Goal: Task Accomplishment & Management: Use online tool/utility

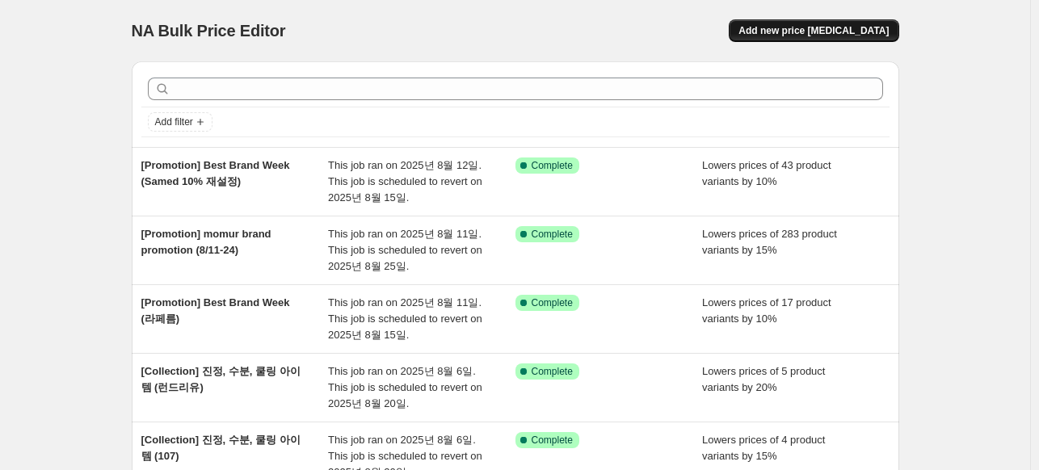
click at [789, 32] on span "Add new price [MEDICAL_DATA]" at bounding box center [813, 30] width 150 height 13
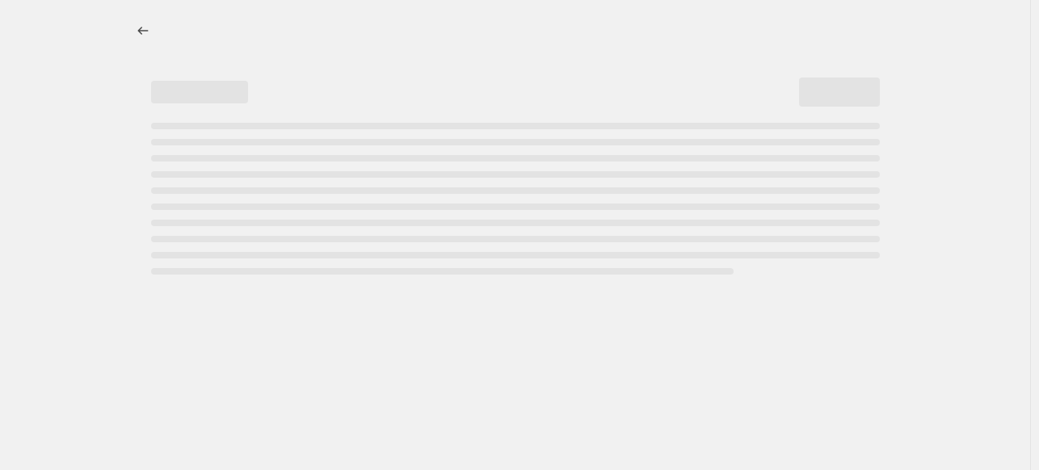
select select "percentage"
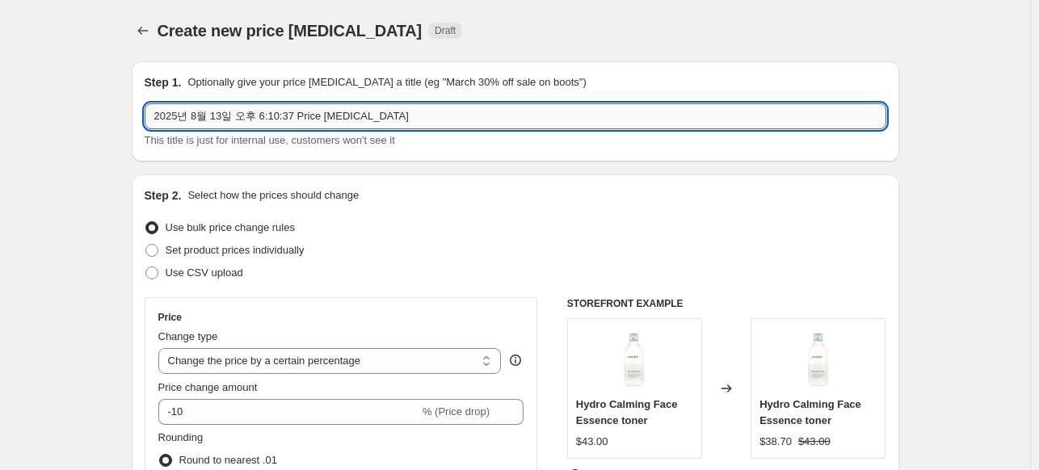
click at [233, 113] on input "2025년 8월 13일 오후 6:10:37 Price [MEDICAL_DATA]" at bounding box center [516, 116] width 742 height 26
click at [365, 120] on input "2025년 8월 13일 오후 6:10:37 Price [MEDICAL_DATA]" at bounding box center [516, 116] width 742 height 26
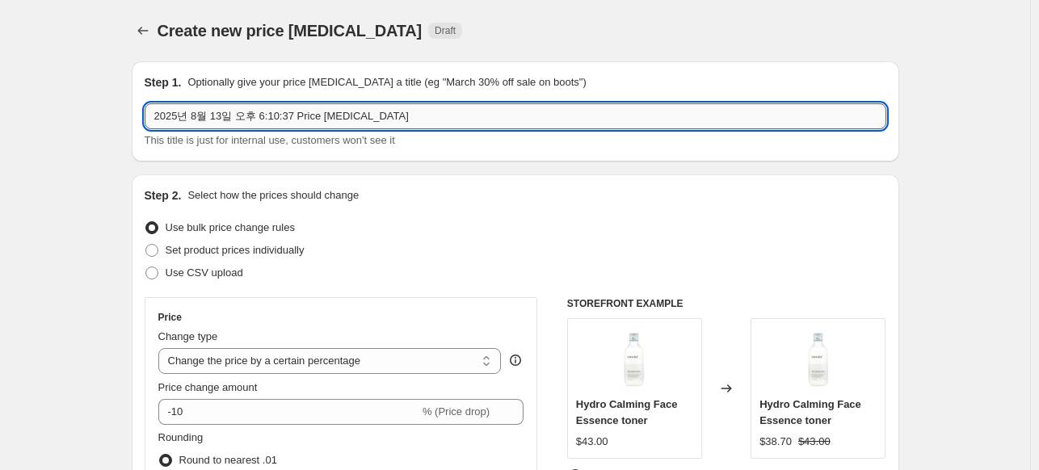
click at [365, 119] on input "2025년 8월 13일 오후 6:10:37 Price [MEDICAL_DATA]" at bounding box center [516, 116] width 742 height 26
paste input "[Collection] 신규 브랜드 모음"
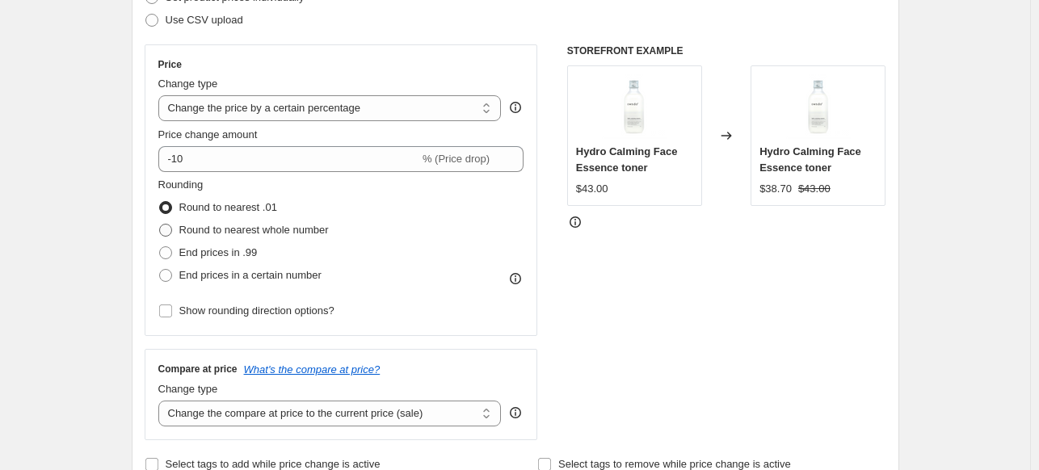
scroll to position [323, 0]
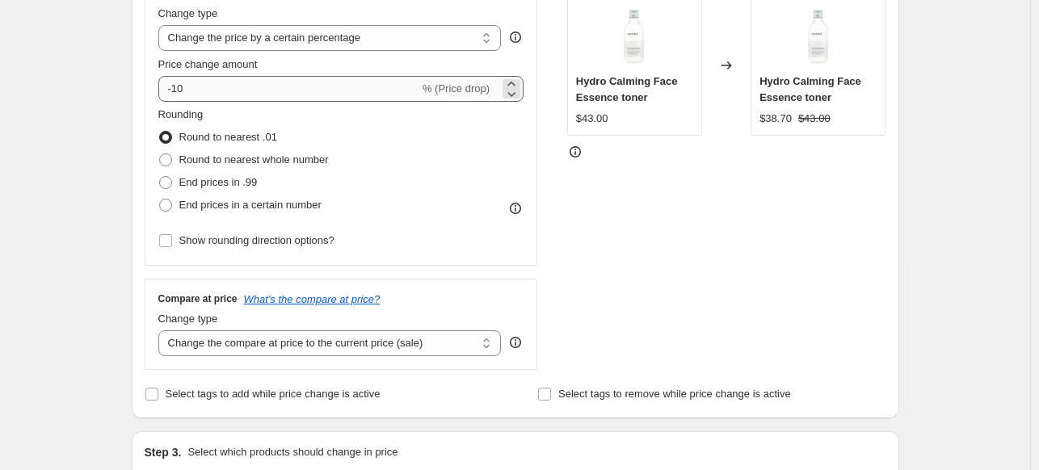
type input "[Collection] New Brand (15%)"
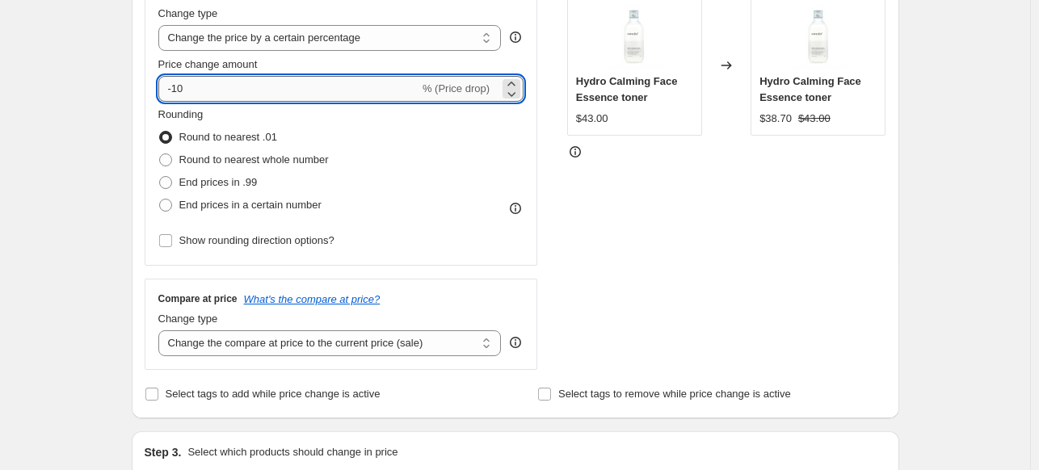
click at [207, 93] on input "-10" at bounding box center [288, 89] width 261 height 26
type input "-15"
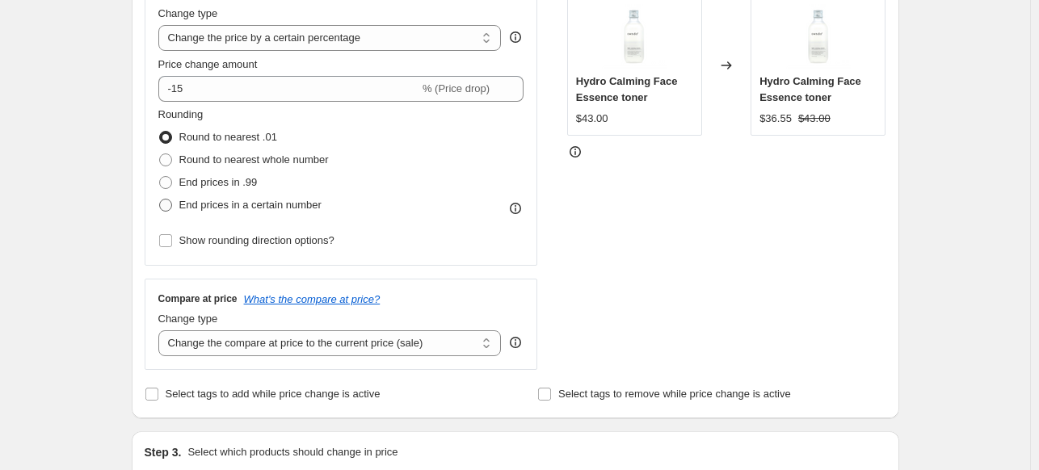
click at [170, 203] on span at bounding box center [165, 205] width 13 height 13
click at [160, 200] on input "End prices in a certain number" at bounding box center [159, 199] width 1 height 1
radio input "true"
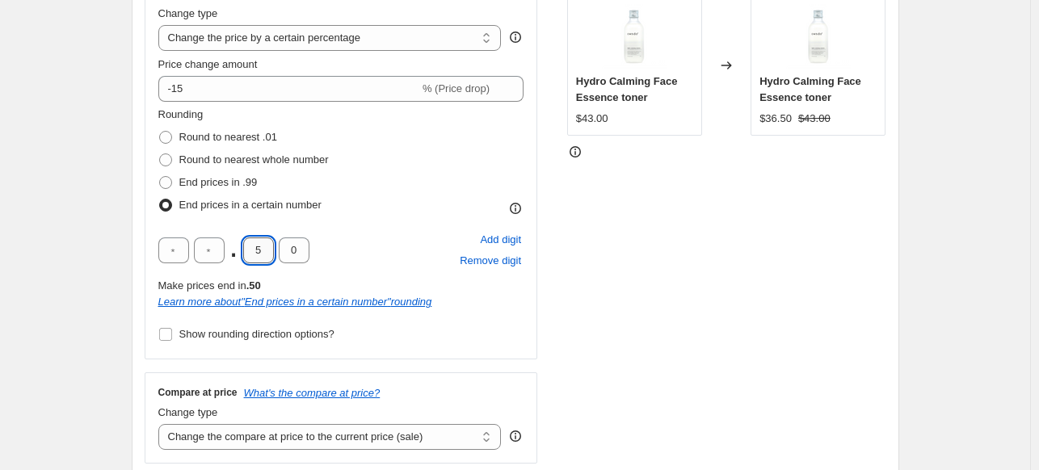
click at [265, 250] on input "5" at bounding box center [258, 251] width 31 height 26
click at [615, 229] on div "STOREFRONT EXAMPLE Hydro Calming Face Essence toner $43.00 Changed to Hydro Cal…" at bounding box center [726, 219] width 319 height 490
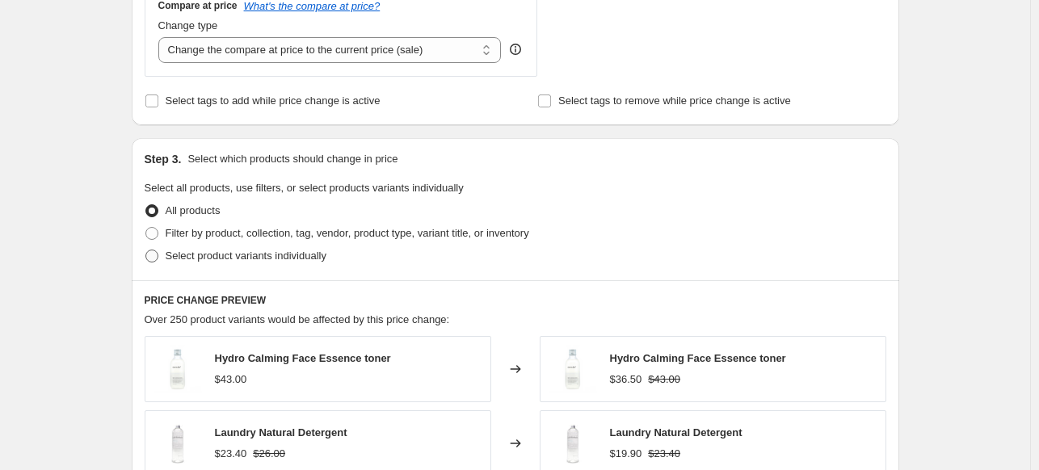
scroll to position [727, 0]
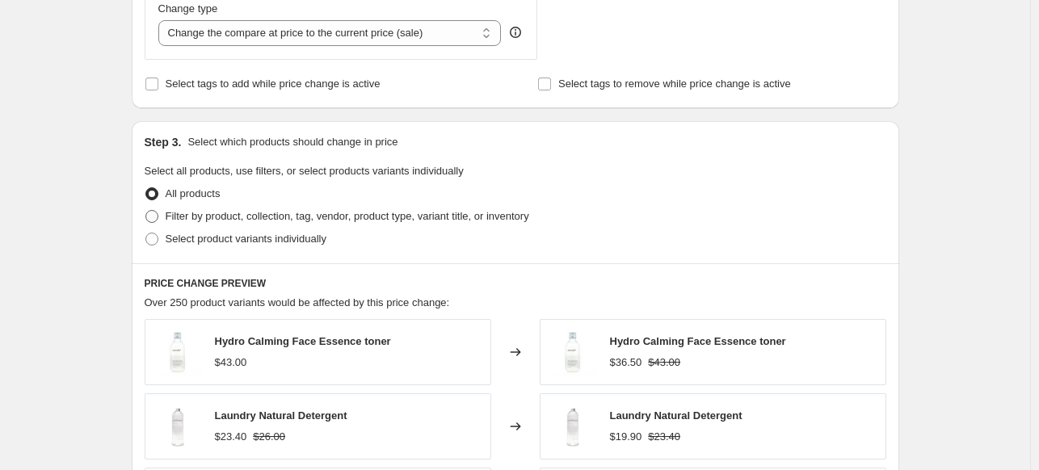
click at [195, 213] on span "Filter by product, collection, tag, vendor, product type, variant title, or inv…" at bounding box center [348, 216] width 364 height 12
click at [146, 211] on input "Filter by product, collection, tag, vendor, product type, variant title, or inv…" at bounding box center [145, 210] width 1 height 1
radio input "true"
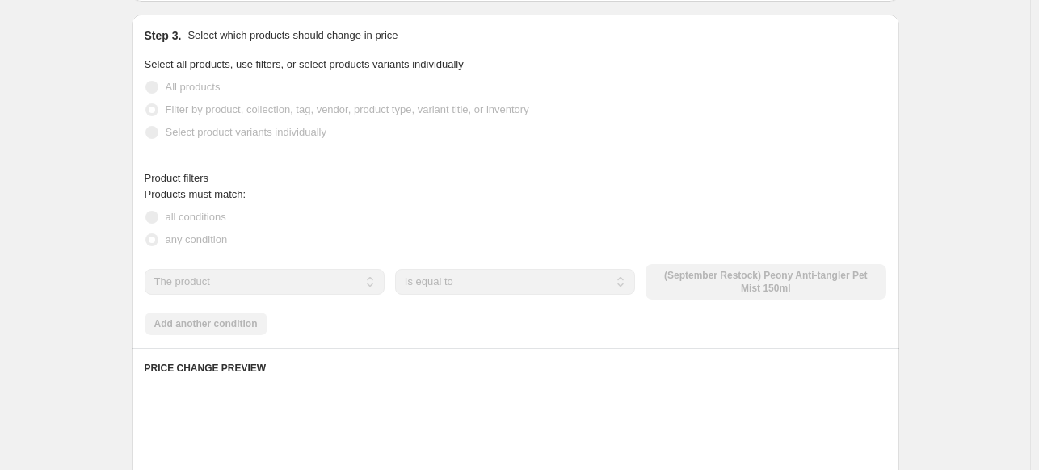
scroll to position [889, 0]
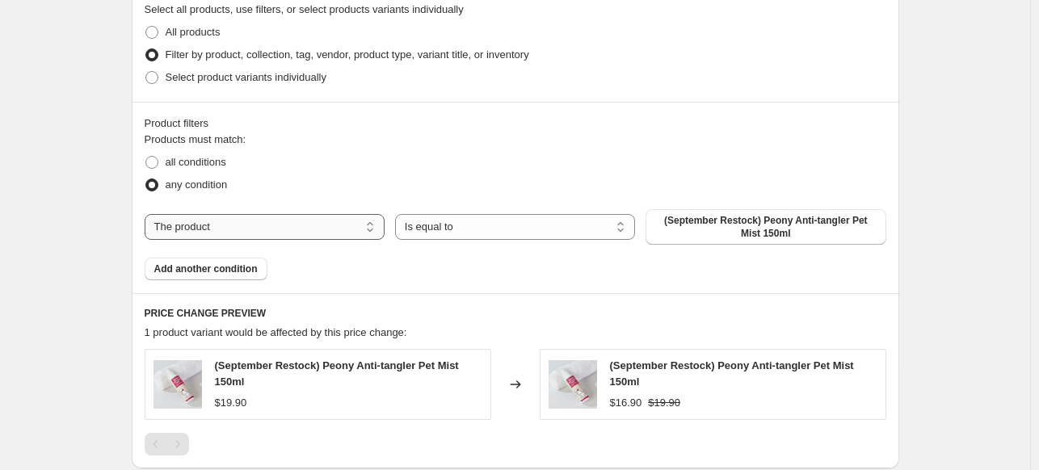
click at [246, 229] on select "The product The product's collection The product's tag The product's vendor The…" at bounding box center [265, 227] width 240 height 26
select select "vendor"
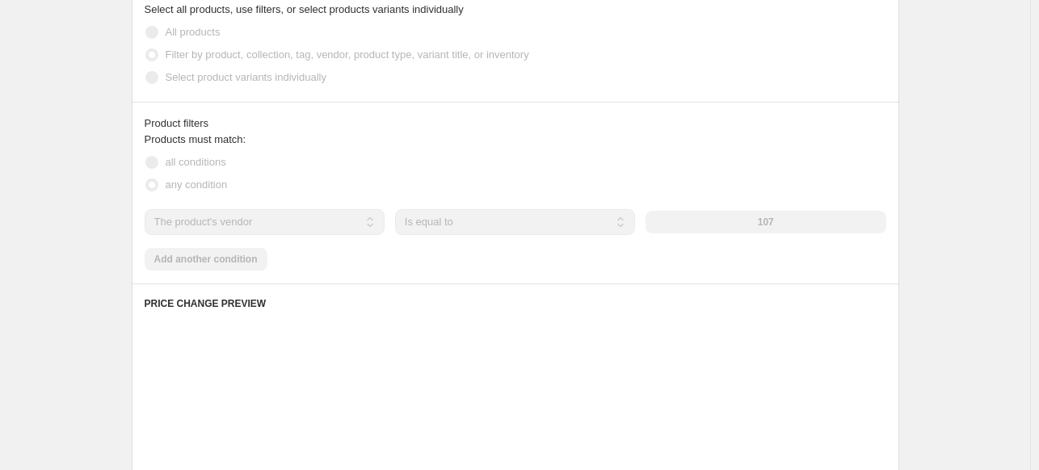
click at [771, 221] on div "107" at bounding box center [765, 222] width 240 height 23
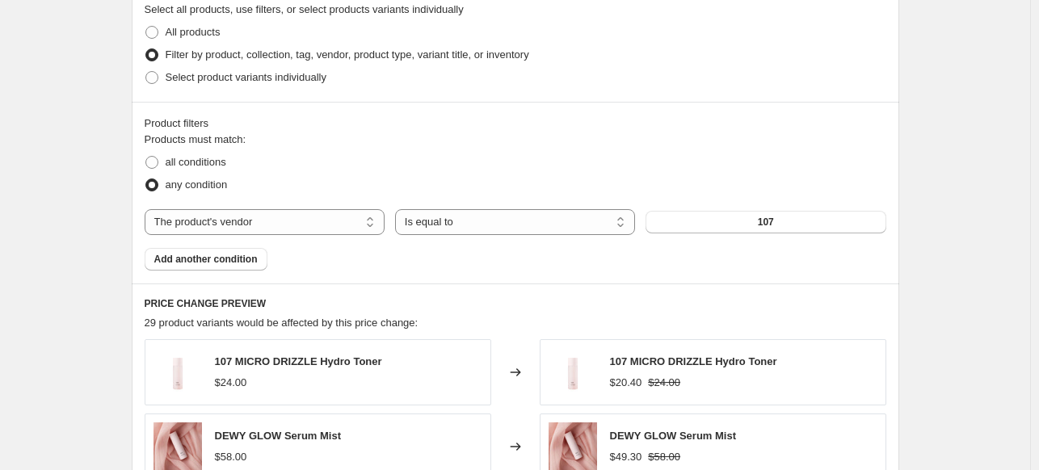
click at [771, 221] on span "107" at bounding box center [766, 222] width 16 height 13
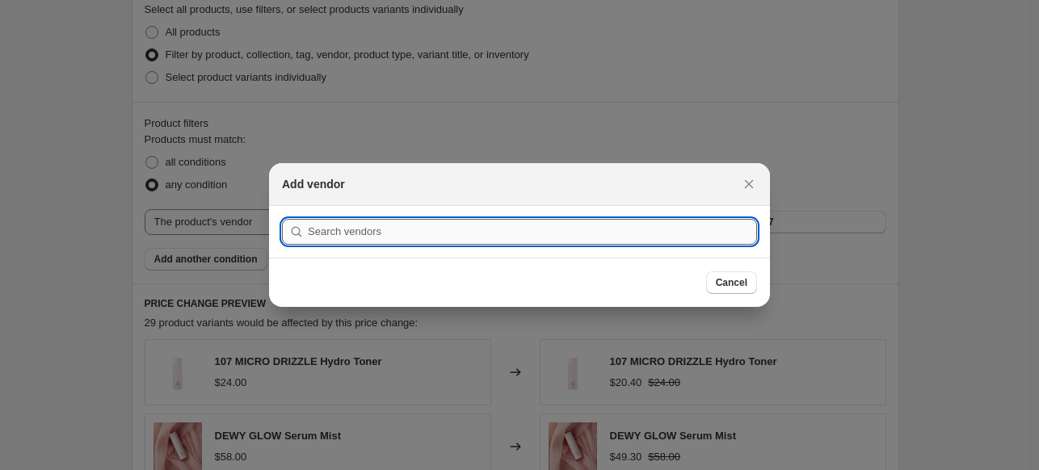
click at [561, 238] on input ":r2j:" at bounding box center [532, 232] width 449 height 26
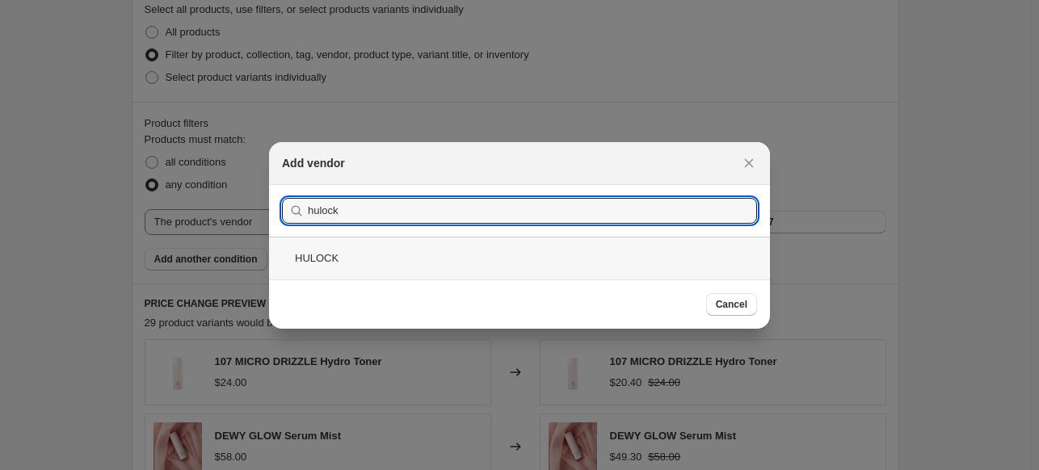
type input "hulock"
click at [370, 258] on div "HULOCK" at bounding box center [519, 258] width 501 height 43
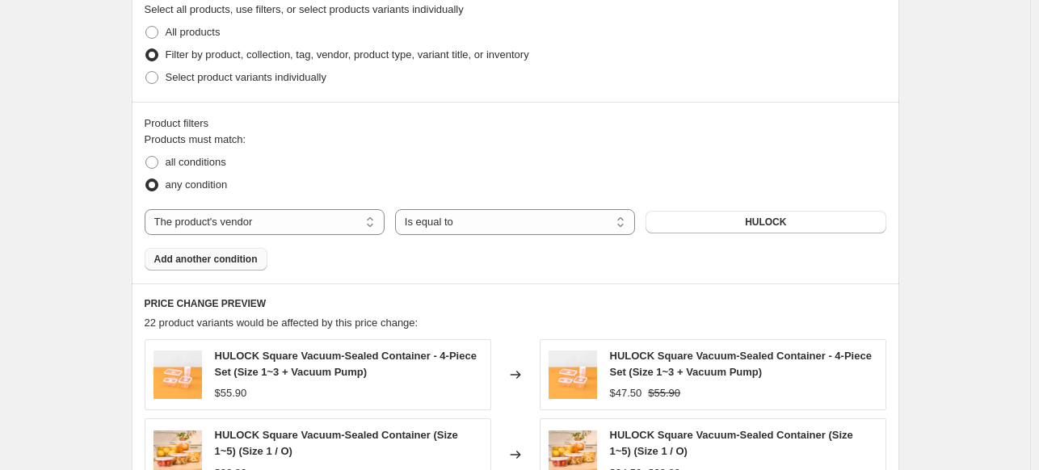
click at [227, 267] on button "Add another condition" at bounding box center [206, 259] width 123 height 23
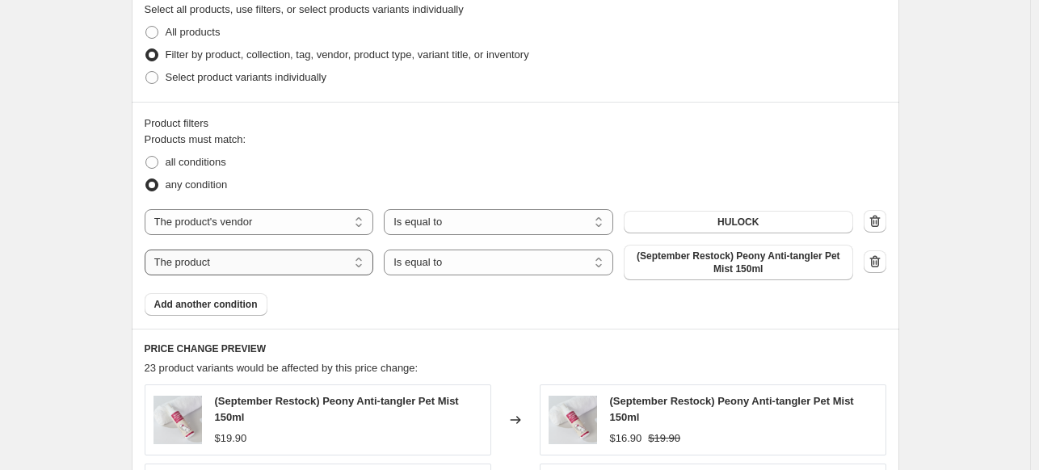
click at [250, 259] on select "The product The product's collection The product's tag The product's vendor The…" at bounding box center [259, 263] width 229 height 26
select select "vendor"
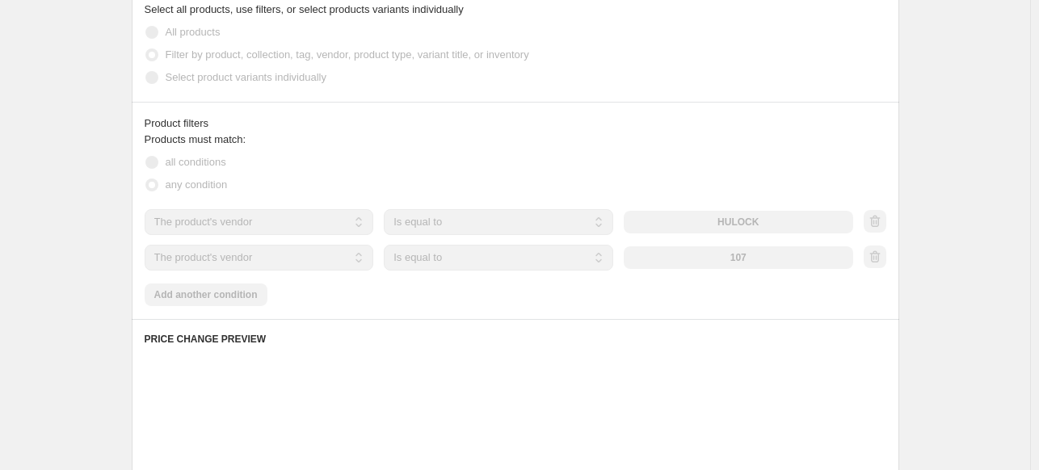
click at [744, 265] on div "107" at bounding box center [738, 257] width 229 height 23
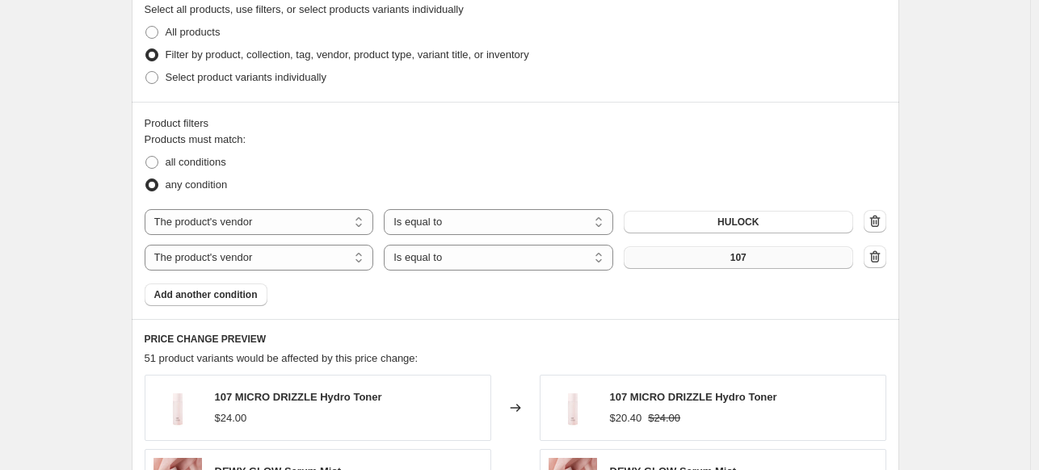
click at [753, 253] on button "107" at bounding box center [738, 257] width 229 height 23
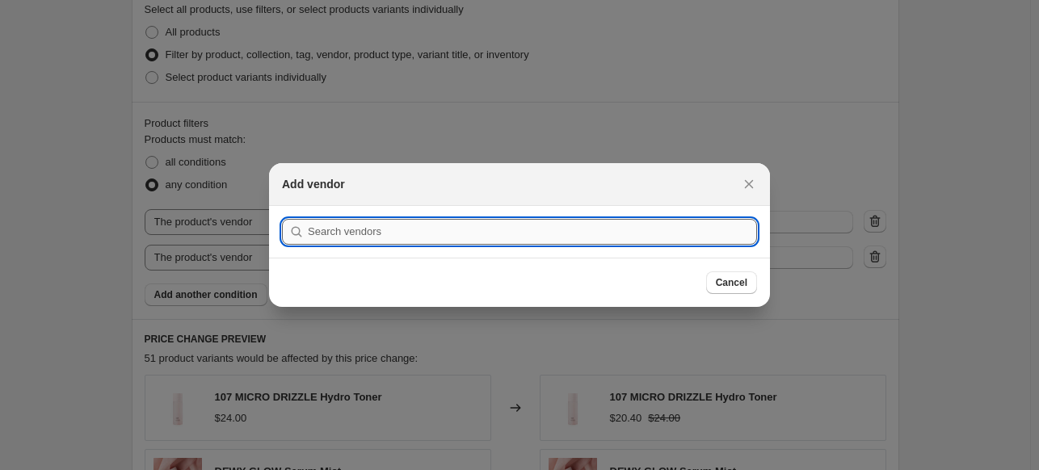
click at [575, 238] on input ":r2p:" at bounding box center [532, 232] width 449 height 26
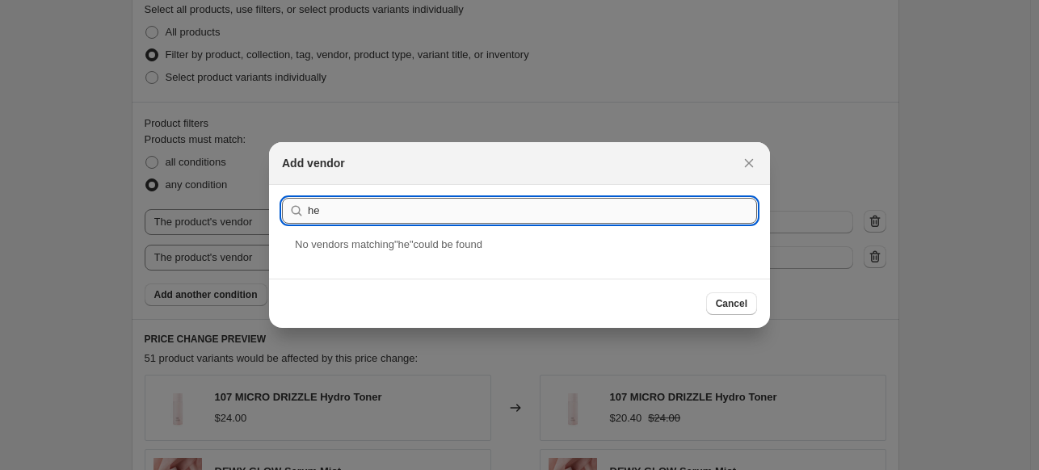
click at [452, 209] on input "he" at bounding box center [532, 211] width 449 height 26
type input "hay"
click at [333, 258] on div "haydaymood" at bounding box center [519, 258] width 501 height 43
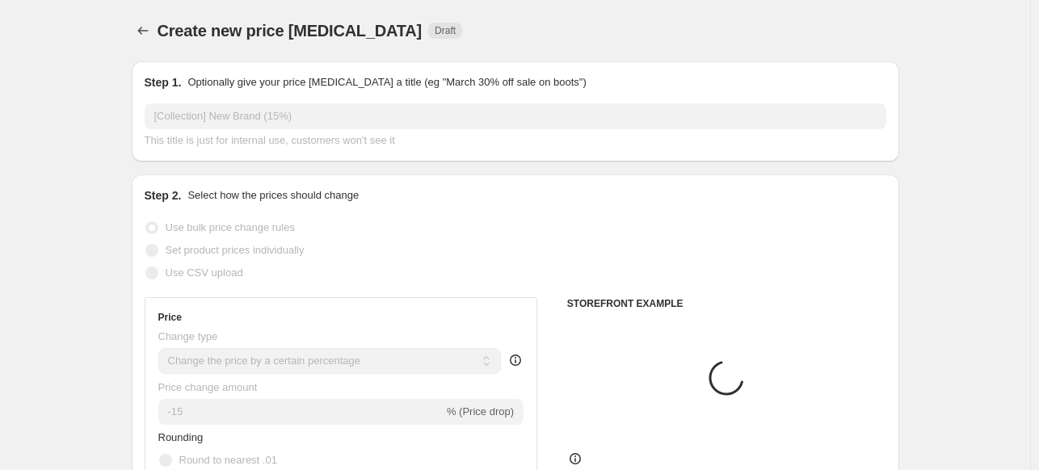
scroll to position [889, 0]
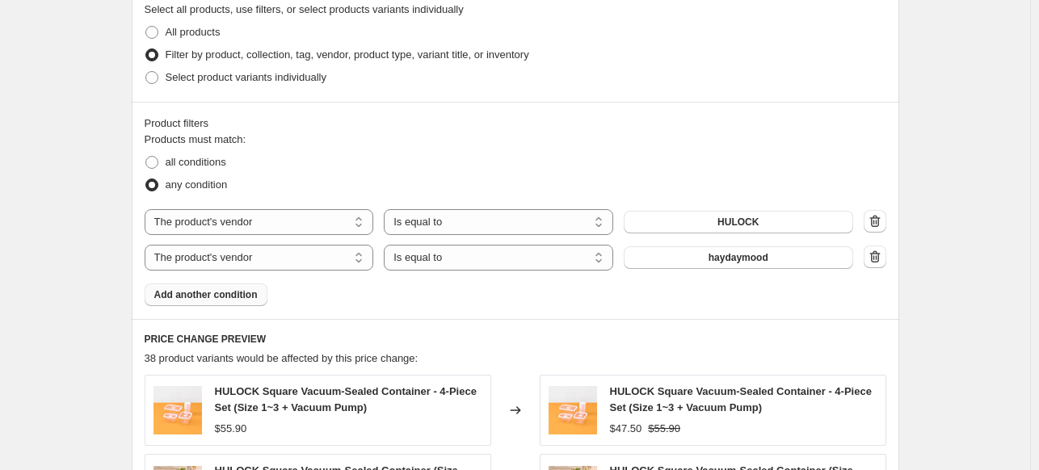
click at [214, 300] on span "Add another condition" at bounding box center [205, 294] width 103 height 13
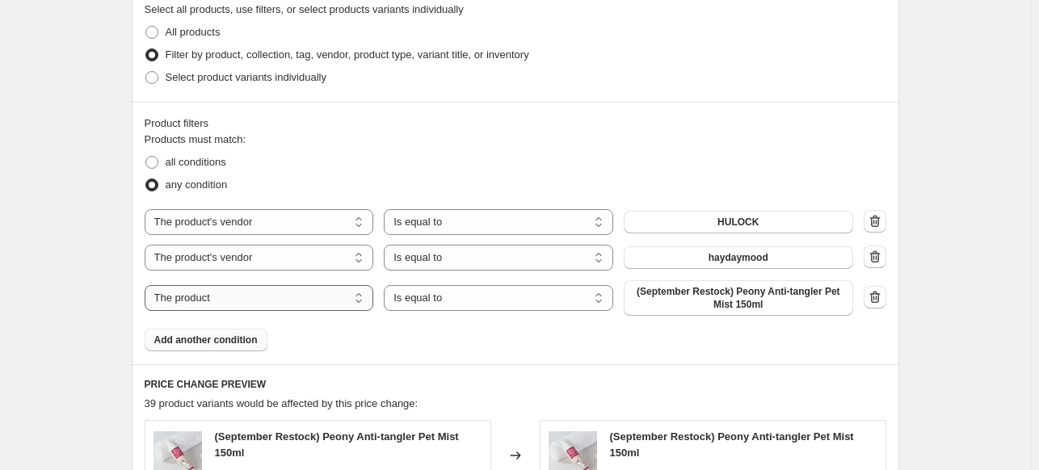
click at [271, 294] on select "The product The product's collection The product's tag The product's vendor The…" at bounding box center [259, 298] width 229 height 26
select select "vendor"
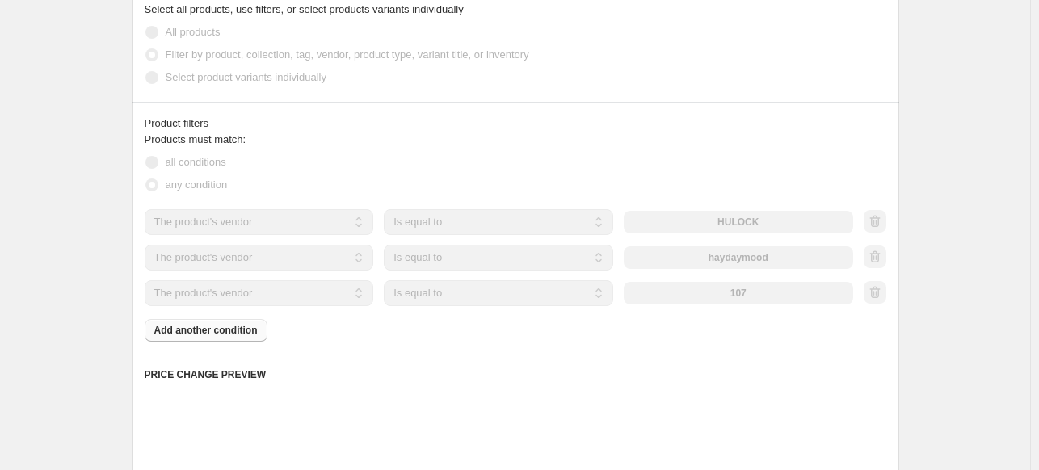
click at [795, 292] on div "107" at bounding box center [738, 293] width 229 height 23
click at [761, 295] on div "107" at bounding box center [738, 293] width 229 height 23
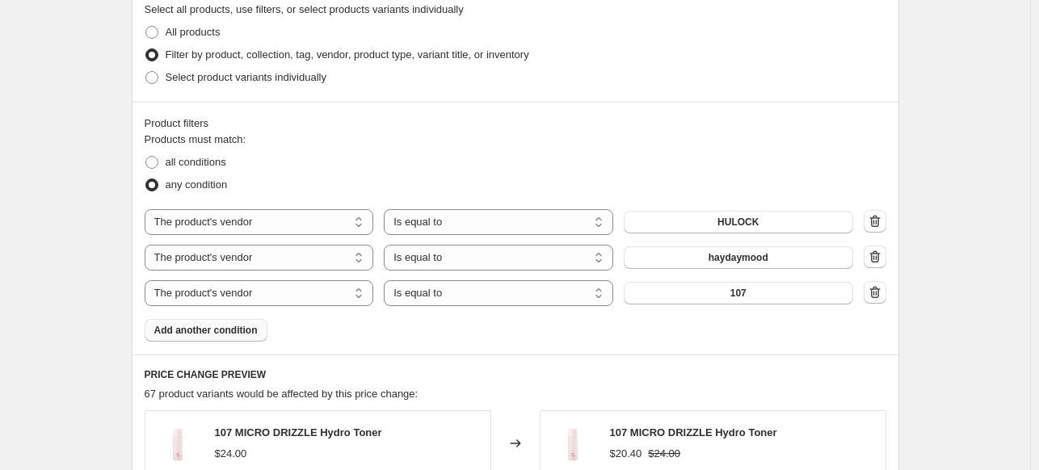
click at [761, 295] on button "107" at bounding box center [738, 293] width 229 height 23
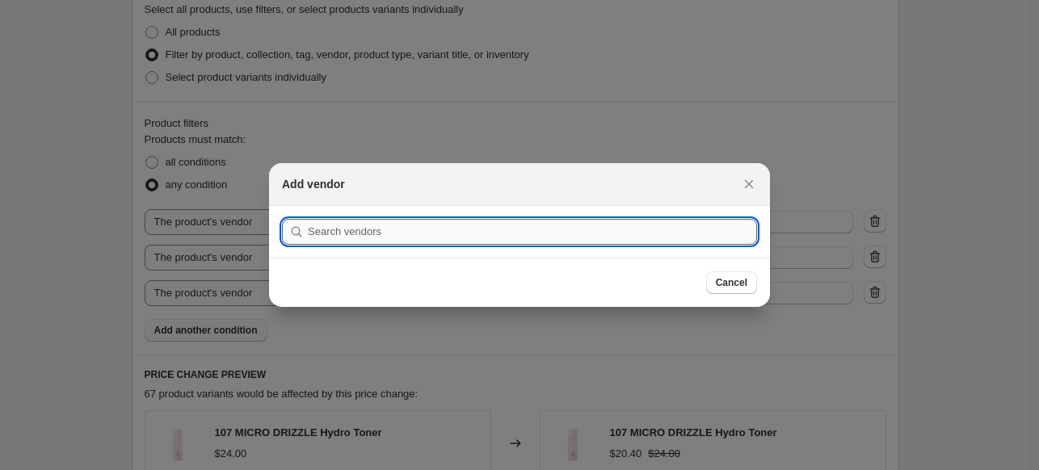
click at [498, 235] on input ":r2v:" at bounding box center [532, 232] width 449 height 26
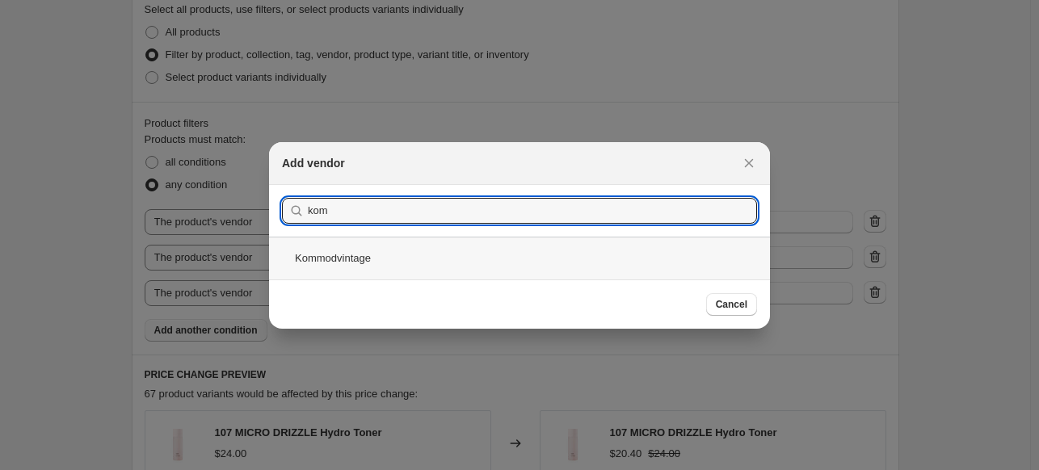
type input "kom"
click at [346, 260] on div "Kommodvintage" at bounding box center [519, 258] width 501 height 43
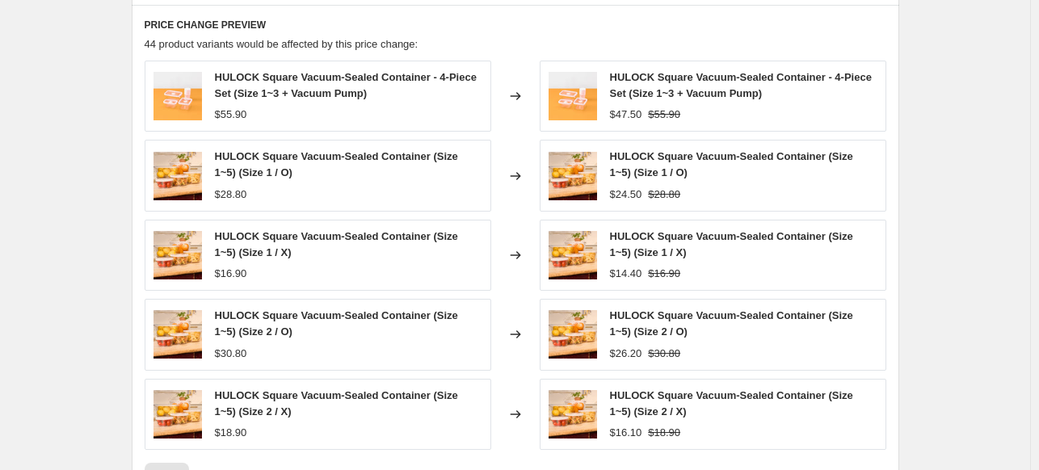
scroll to position [1373, 0]
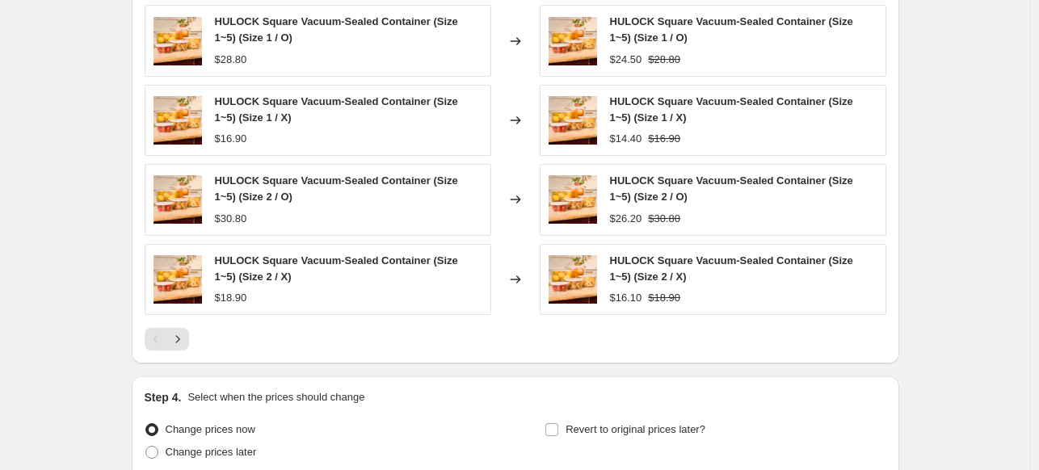
click at [176, 337] on icon "Next" at bounding box center [178, 339] width 16 height 16
click at [184, 329] on button "Next" at bounding box center [177, 339] width 23 height 23
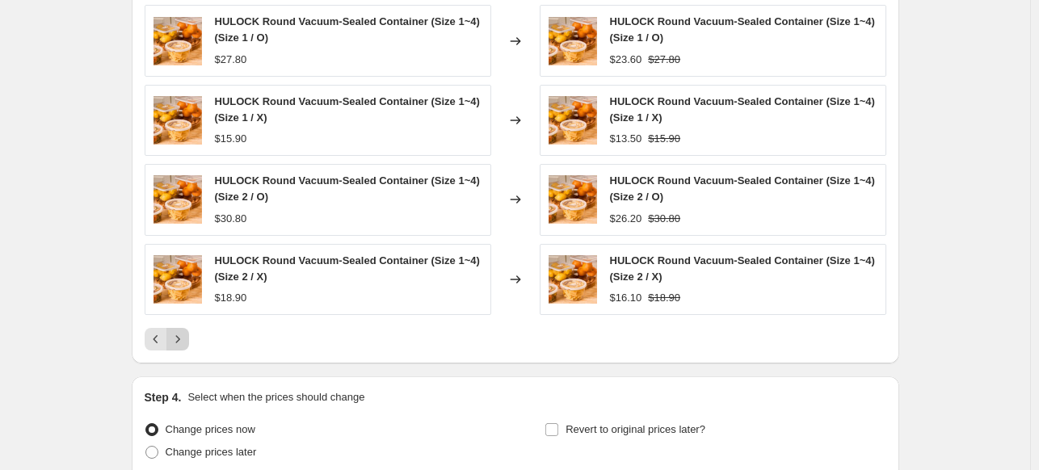
click at [184, 329] on button "Next" at bounding box center [177, 339] width 23 height 23
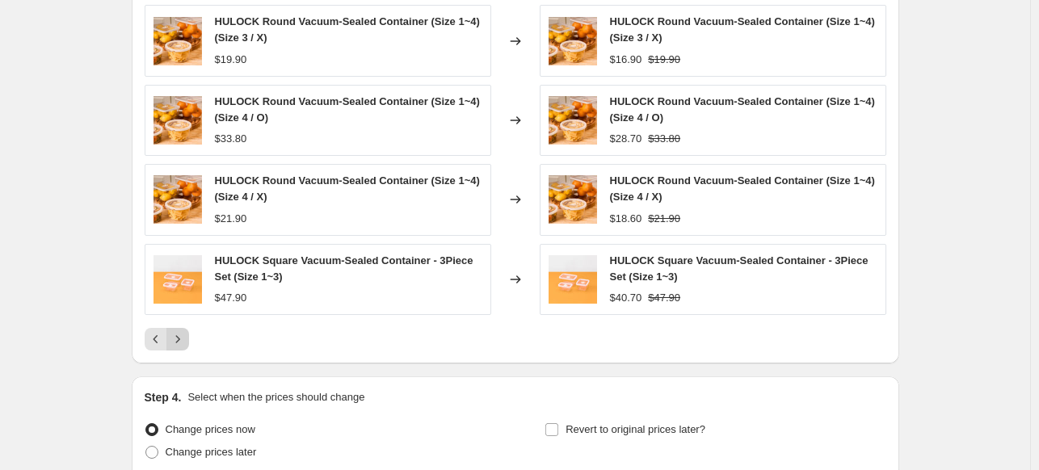
click at [184, 329] on button "Next" at bounding box center [177, 339] width 23 height 23
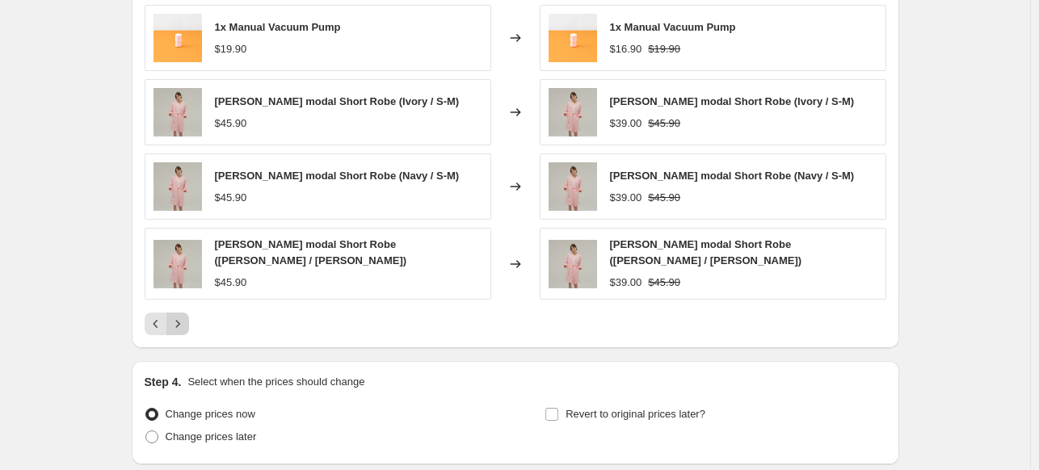
click at [184, 329] on div "PRICE CHANGE PREVIEW 44 product variants would be affected by this price change…" at bounding box center [515, 109] width 767 height 478
click at [179, 322] on icon "Next" at bounding box center [178, 324] width 16 height 16
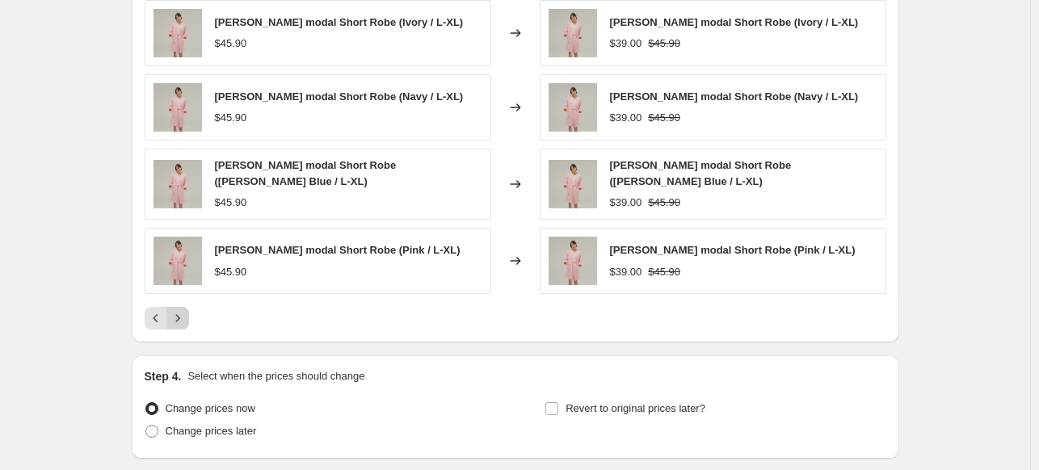
click at [179, 322] on button "Next" at bounding box center [177, 318] width 23 height 23
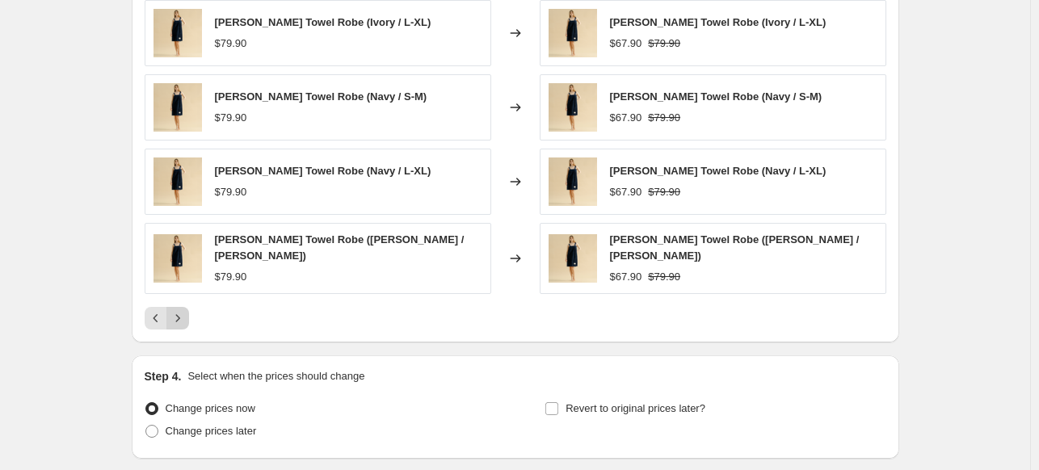
click at [179, 322] on button "Next" at bounding box center [177, 318] width 23 height 23
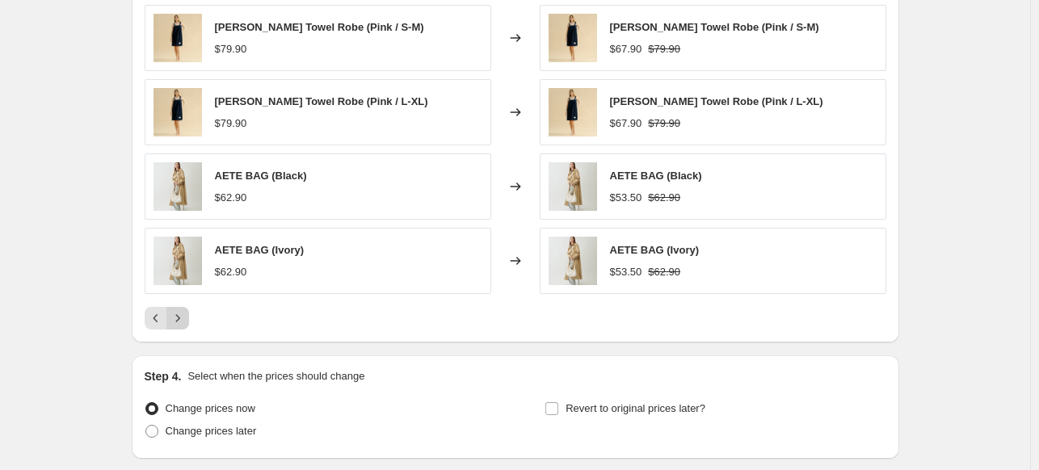
click at [179, 322] on button "Next" at bounding box center [177, 318] width 23 height 23
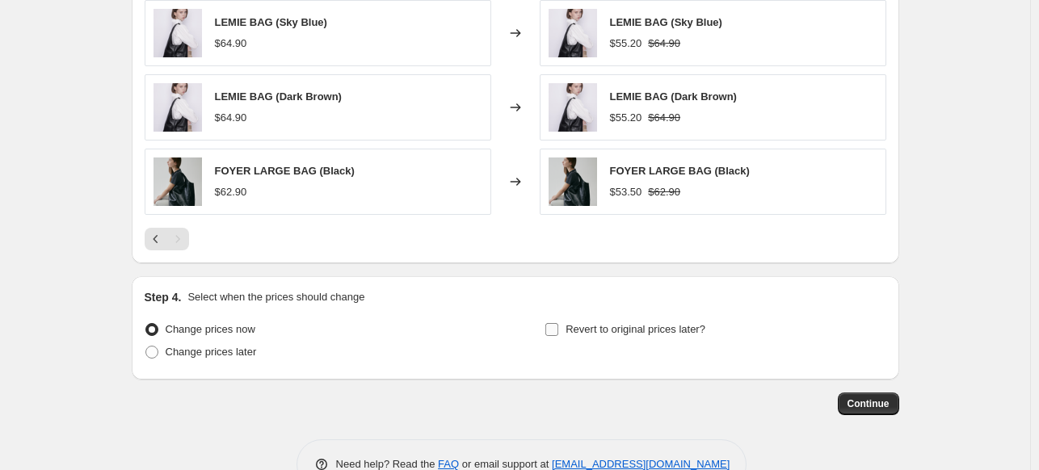
click at [558, 330] on input "Revert to original prices later?" at bounding box center [551, 329] width 13 height 13
checkbox input "true"
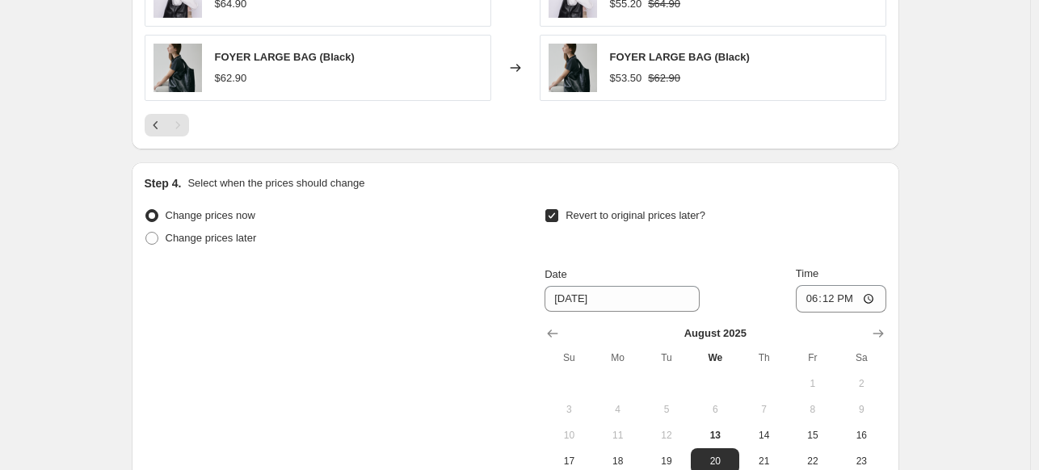
scroll to position [1616, 0]
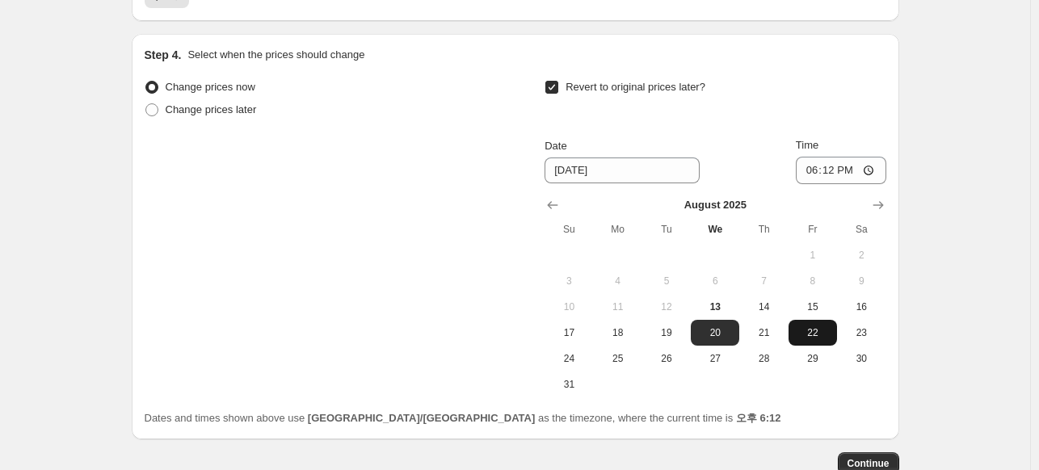
click at [801, 331] on span "22" at bounding box center [813, 332] width 36 height 13
type input "[DATE]"
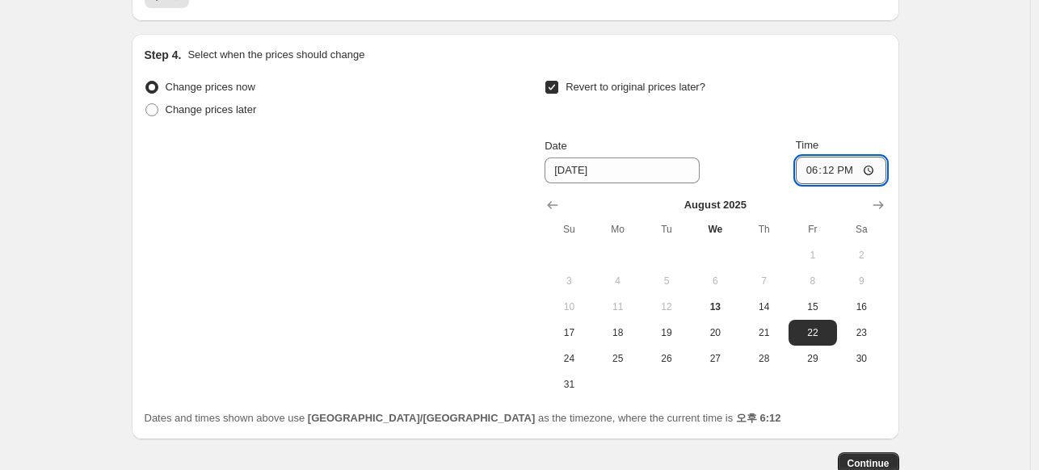
click at [843, 173] on input "18:12" at bounding box center [841, 170] width 90 height 27
click at [835, 167] on input "18:12" at bounding box center [841, 170] width 90 height 27
type input "17:00"
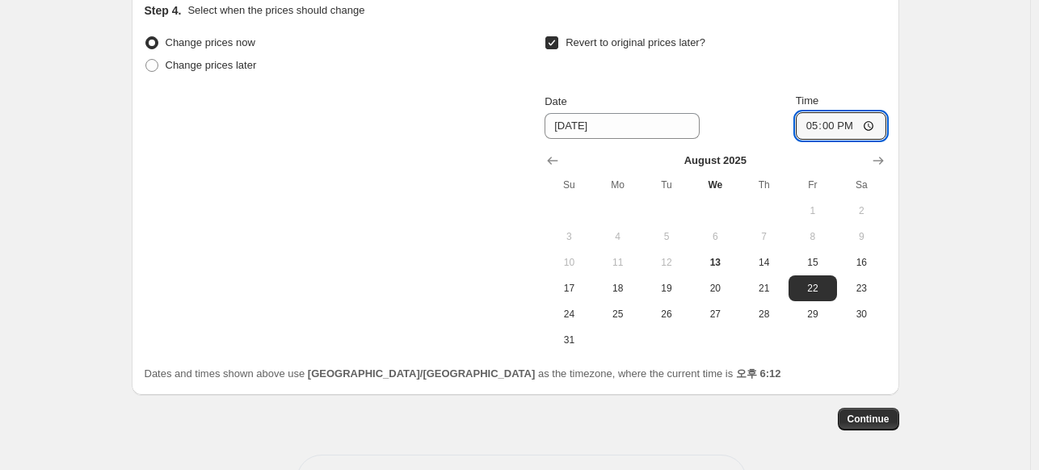
scroll to position [1717, 0]
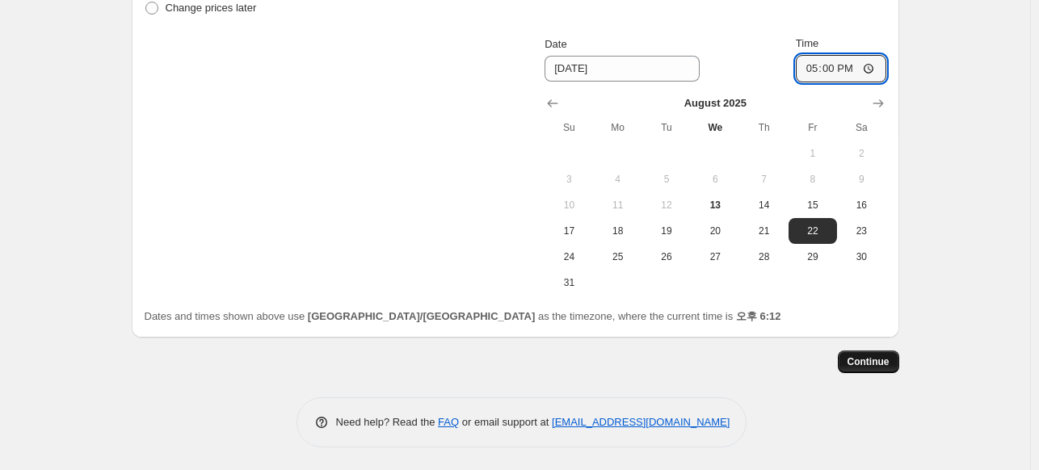
click at [881, 355] on span "Continue" at bounding box center [868, 361] width 42 height 13
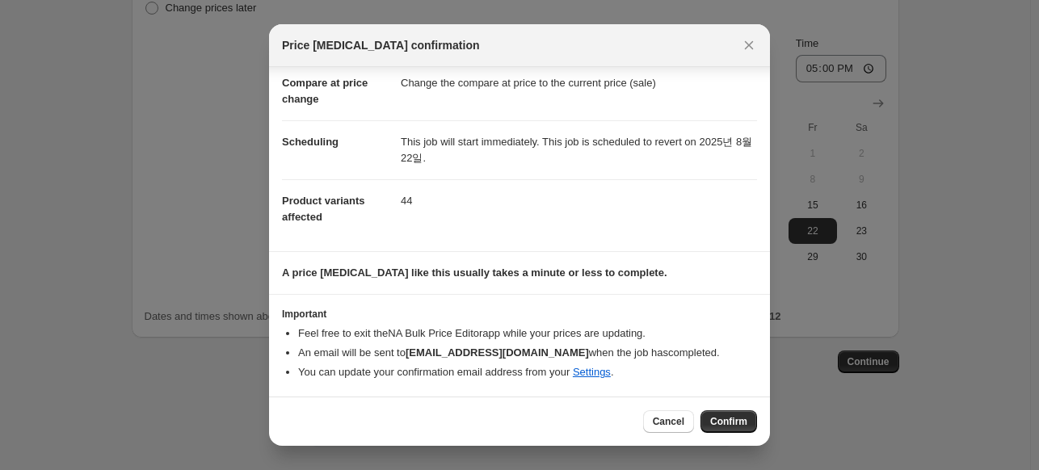
scroll to position [75, 0]
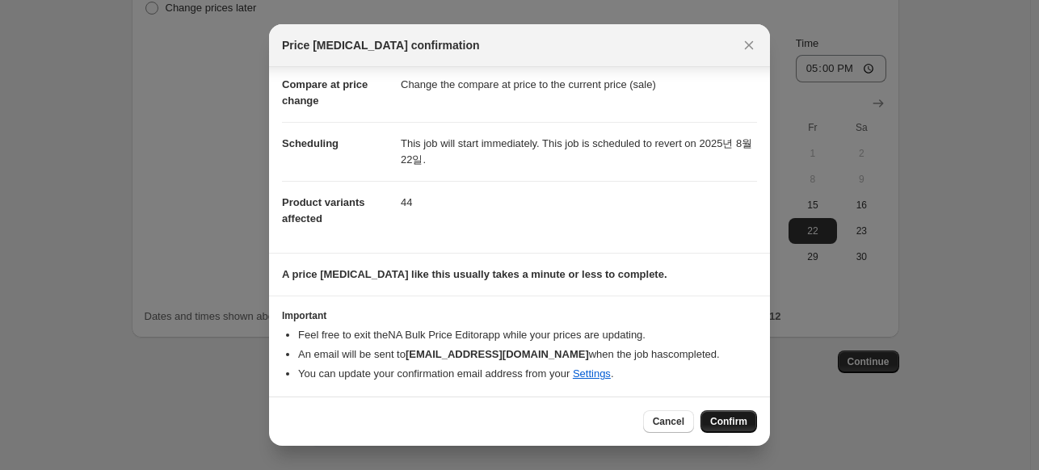
click at [736, 422] on span "Confirm" at bounding box center [728, 421] width 37 height 13
type input "[Collection] New Brand (15%)"
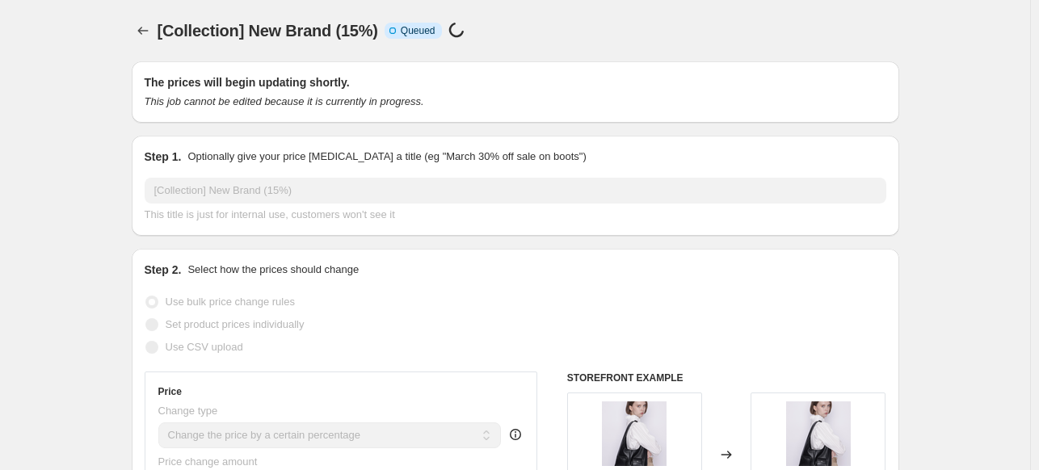
scroll to position [1717, 0]
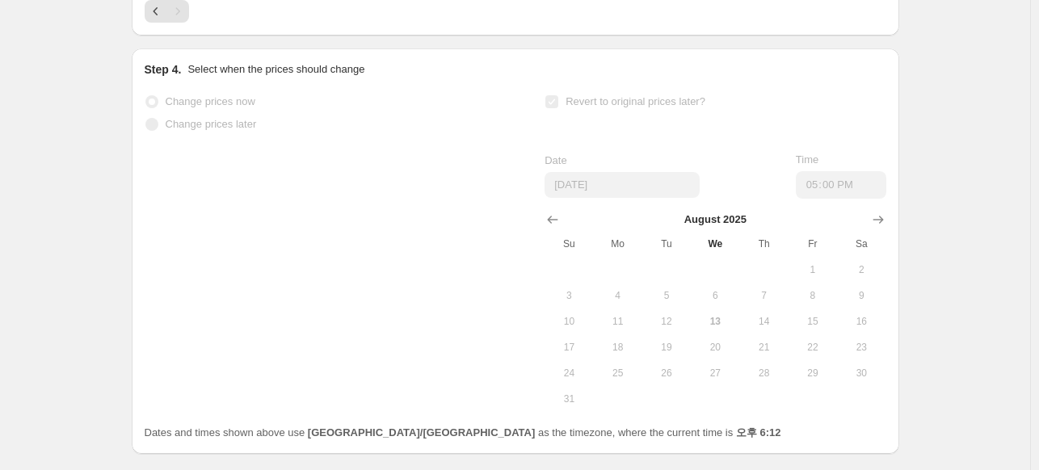
select select "percentage"
select select "vendor"
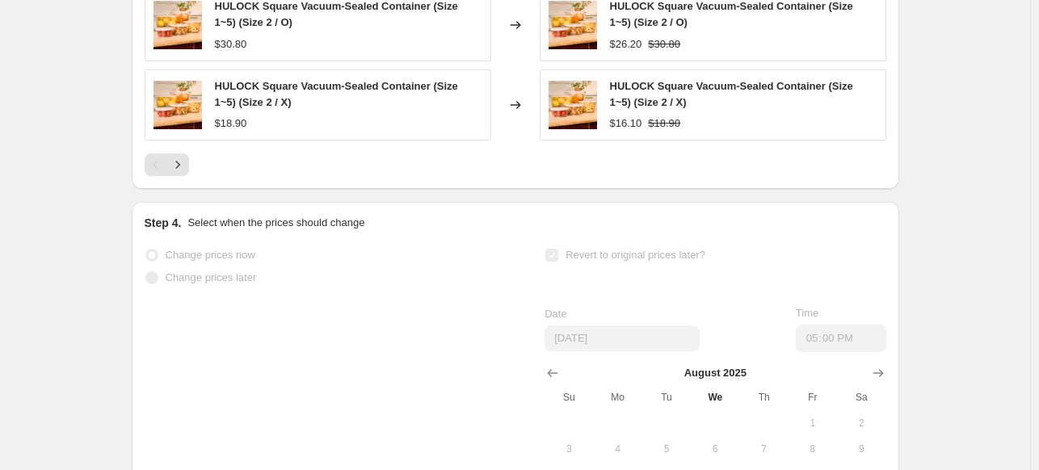
scroll to position [0, 0]
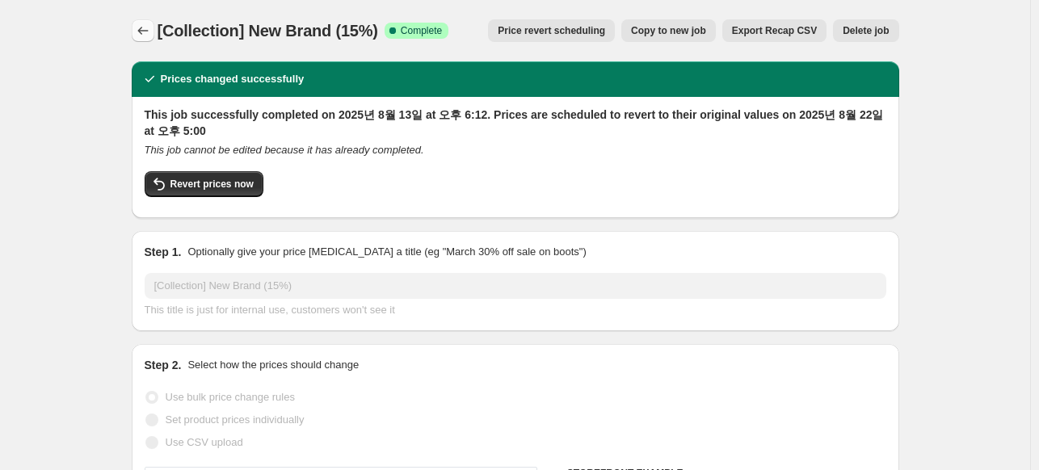
click at [151, 30] on icon "Price change jobs" at bounding box center [143, 31] width 16 height 16
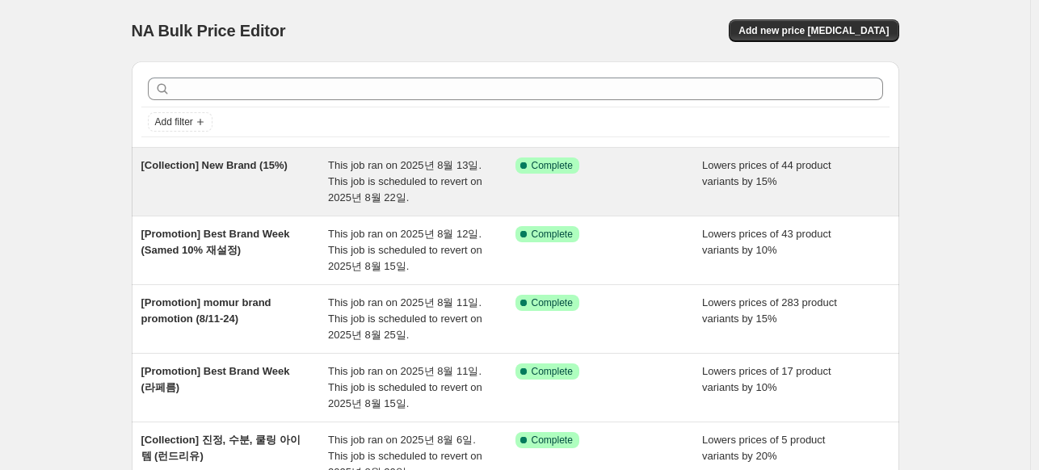
click at [271, 163] on span "[Collection] New Brand (15%)" at bounding box center [214, 165] width 146 height 12
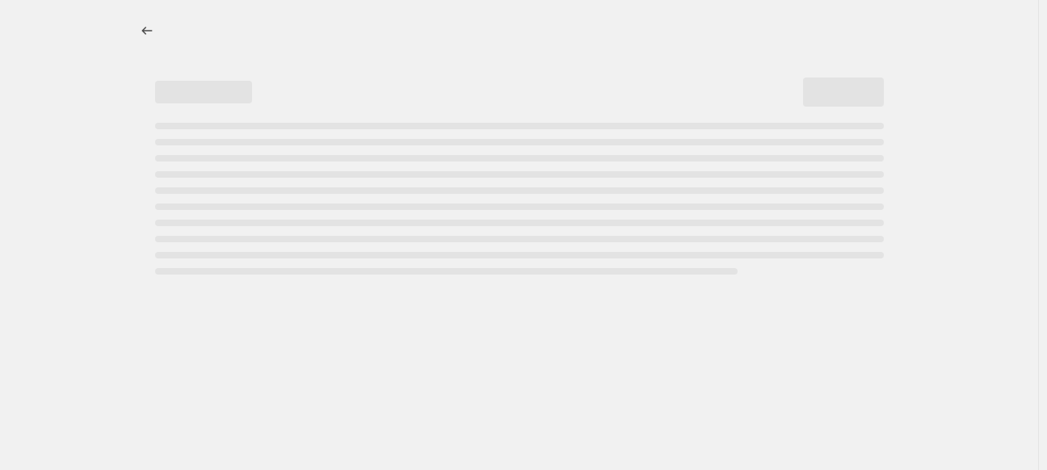
select select "percentage"
select select "vendor"
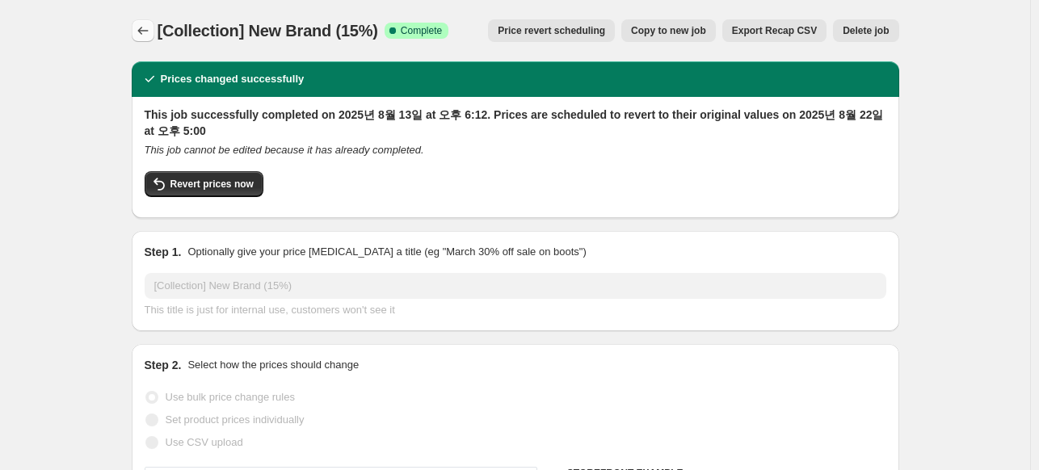
click at [147, 23] on icon "Price change jobs" at bounding box center [143, 31] width 16 height 16
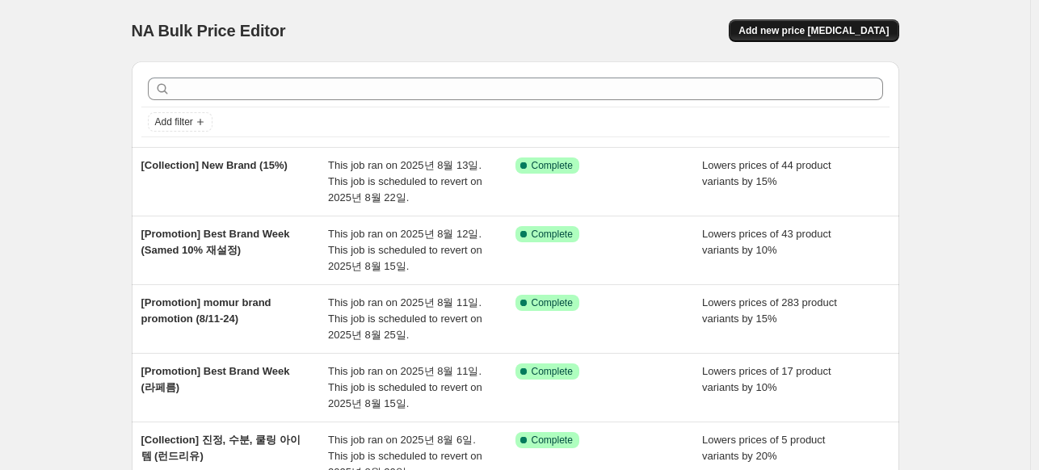
click at [839, 30] on span "Add new price [MEDICAL_DATA]" at bounding box center [813, 30] width 150 height 13
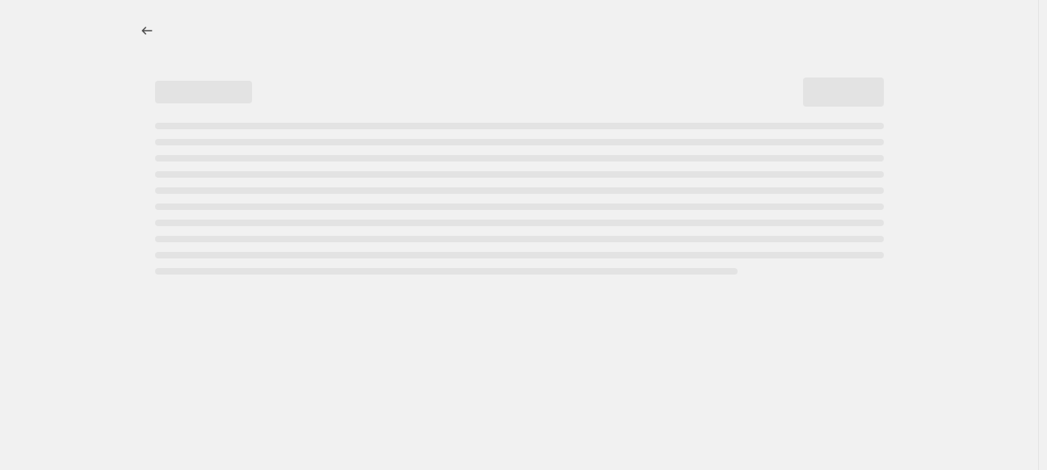
select select "percentage"
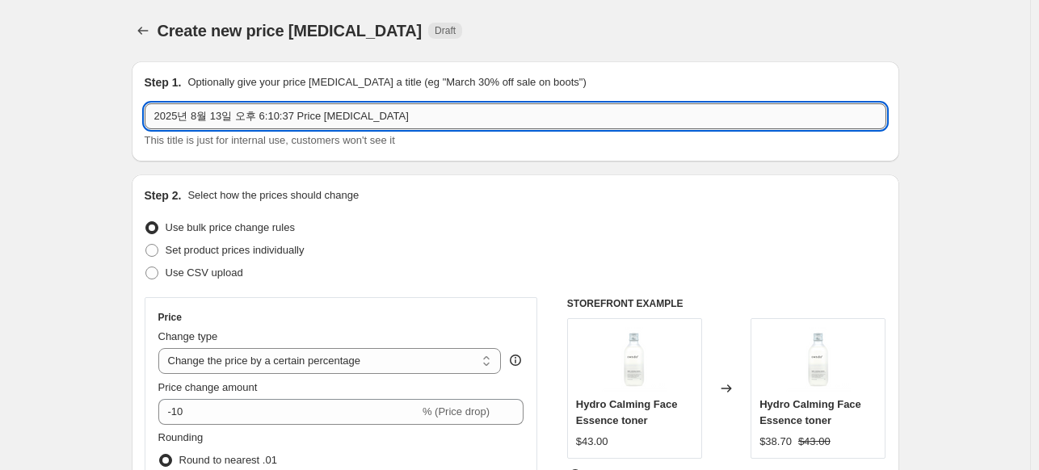
click at [269, 116] on input "2025년 8월 13일 오후 6:10:37 Price [MEDICAL_DATA]" at bounding box center [516, 116] width 742 height 26
click at [216, 109] on input "2025년 8월 13일 오후 6:10:37 Price [MEDICAL_DATA]" at bounding box center [516, 116] width 742 height 26
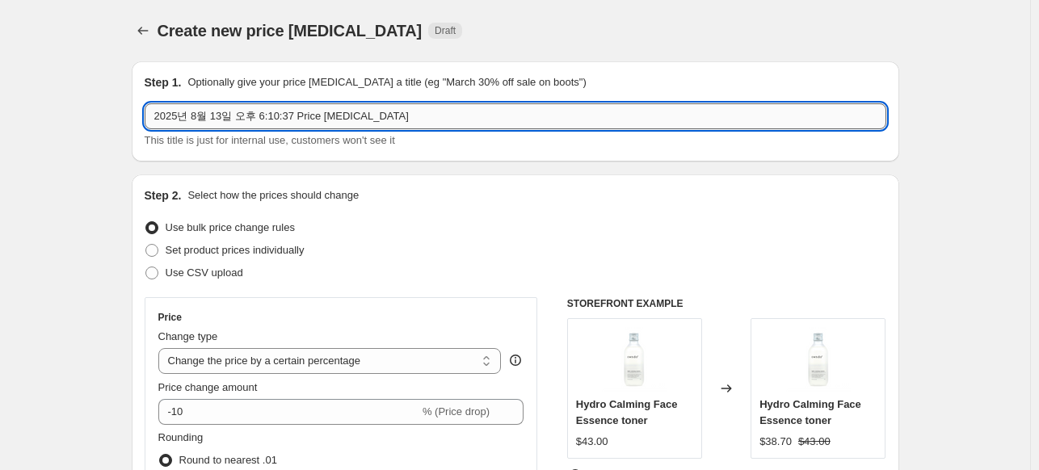
click at [216, 109] on input "2025년 8월 13일 오후 6:10:37 Price [MEDICAL_DATA]" at bounding box center [516, 116] width 742 height 26
paste input "[Collection] 신규 브랜드 모음"
drag, startPoint x: 213, startPoint y: 116, endPoint x: 485, endPoint y: 108, distance: 271.5
click at [485, 108] on input "[Collection] 신규 브랜드 모음" at bounding box center [516, 116] width 742 height 26
type input "[Collection] New Brand (20%) - 멈칫"
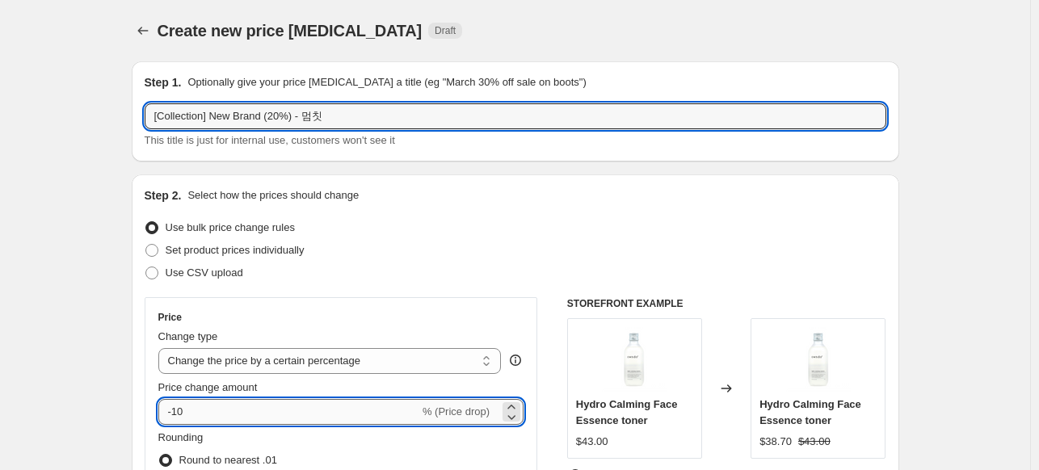
click at [282, 403] on input "-10" at bounding box center [288, 412] width 261 height 26
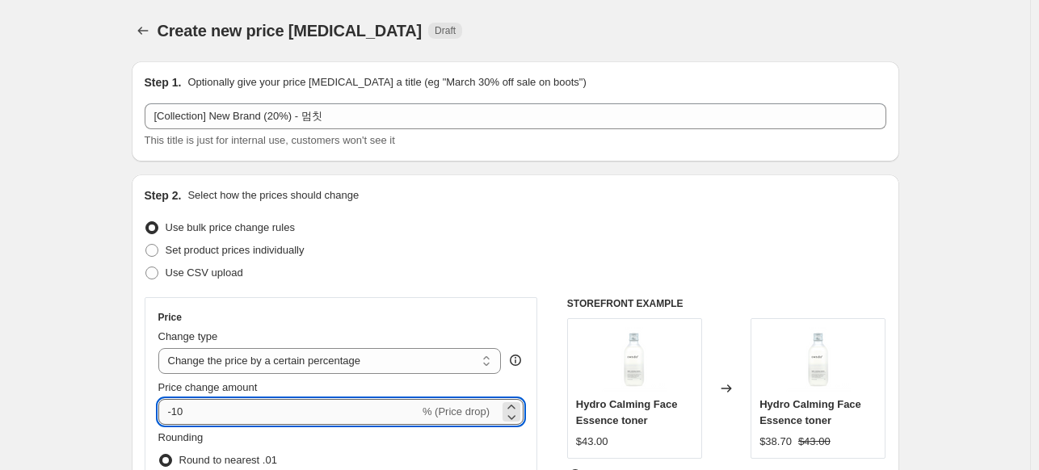
type input "-1"
type input "-20"
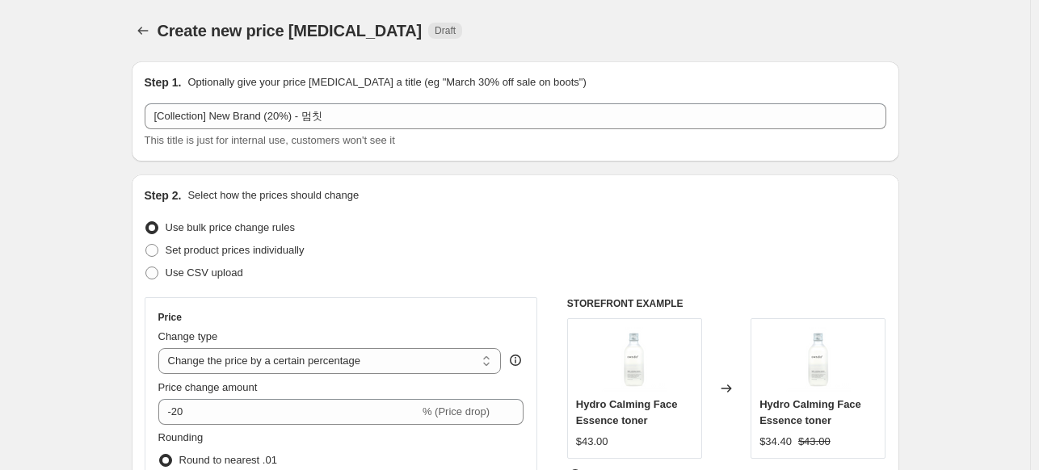
scroll to position [162, 0]
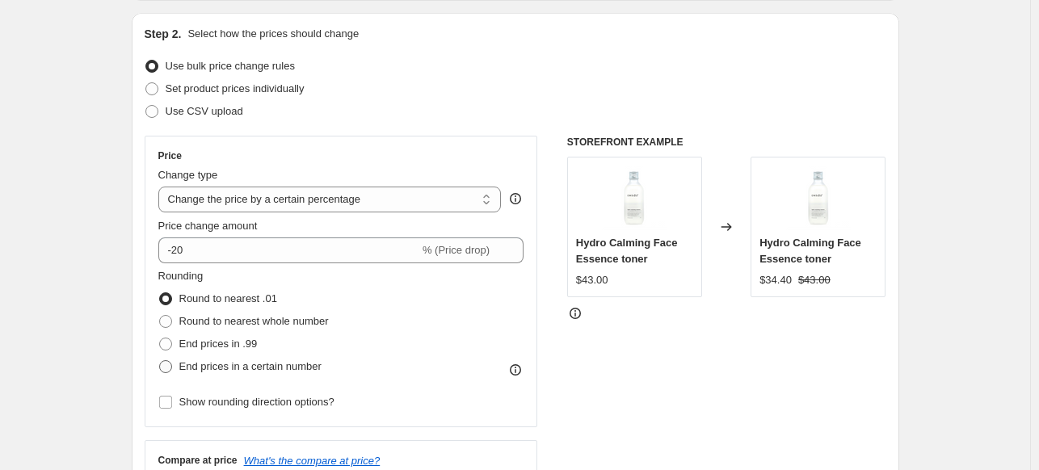
click at [170, 365] on span at bounding box center [165, 366] width 13 height 13
click at [160, 361] on input "End prices in a certain number" at bounding box center [159, 360] width 1 height 1
radio input "true"
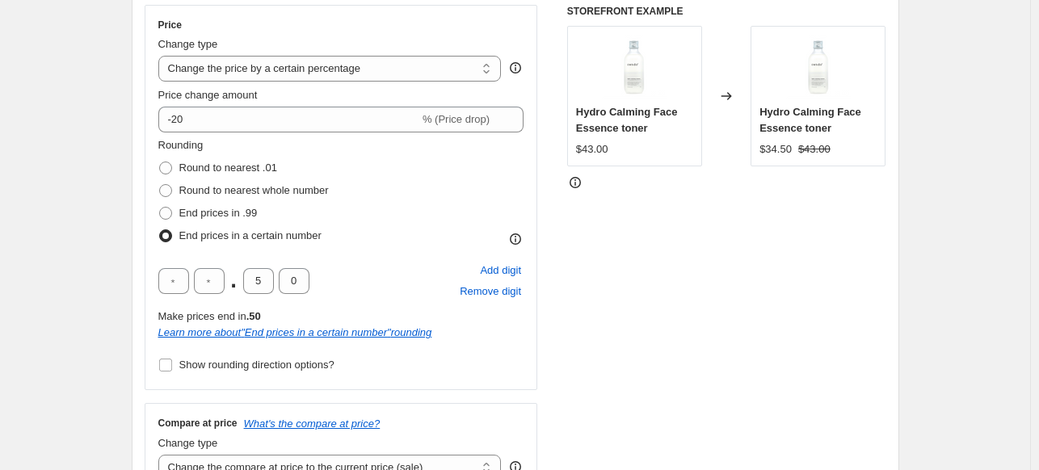
scroll to position [323, 0]
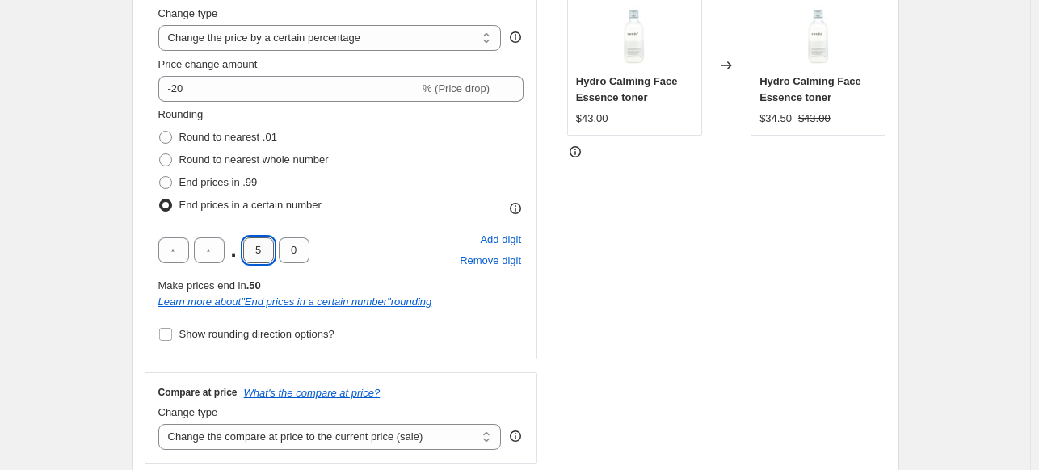
click at [267, 251] on input "5" at bounding box center [258, 251] width 31 height 26
click at [720, 258] on div "STOREFRONT EXAMPLE Hydro Calming Face Essence toner $43.00 Changed to Hydro Cal…" at bounding box center [726, 219] width 319 height 490
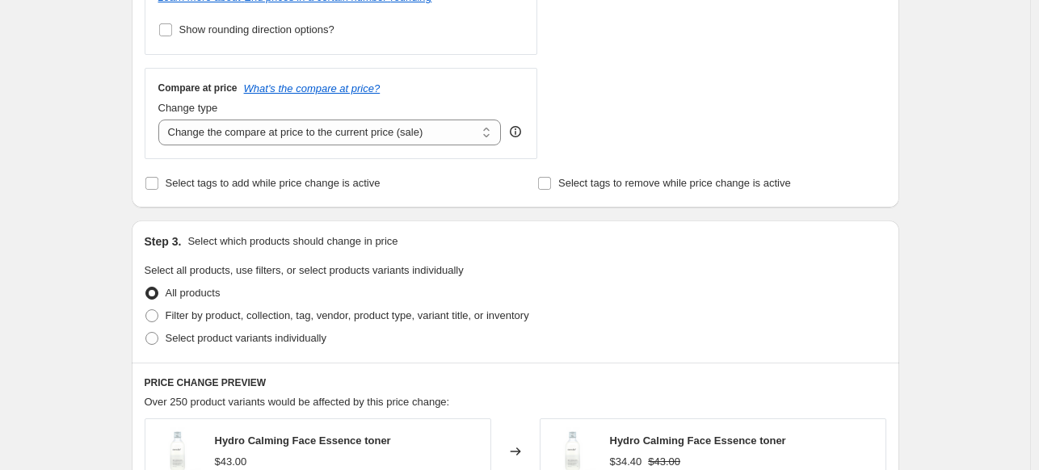
scroll to position [646, 0]
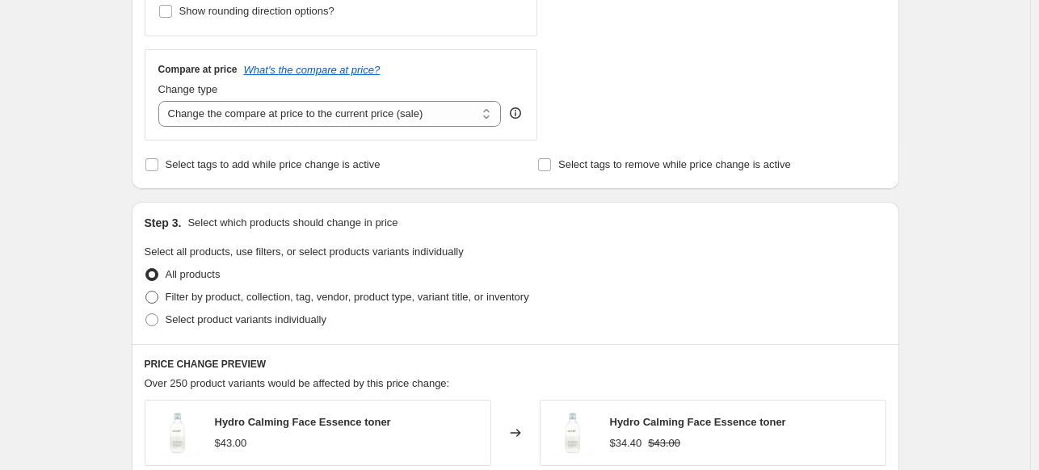
click at [238, 300] on span "Filter by product, collection, tag, vendor, product type, variant title, or inv…" at bounding box center [348, 297] width 364 height 12
click at [146, 292] on input "Filter by product, collection, tag, vendor, product type, variant title, or inv…" at bounding box center [145, 291] width 1 height 1
radio input "true"
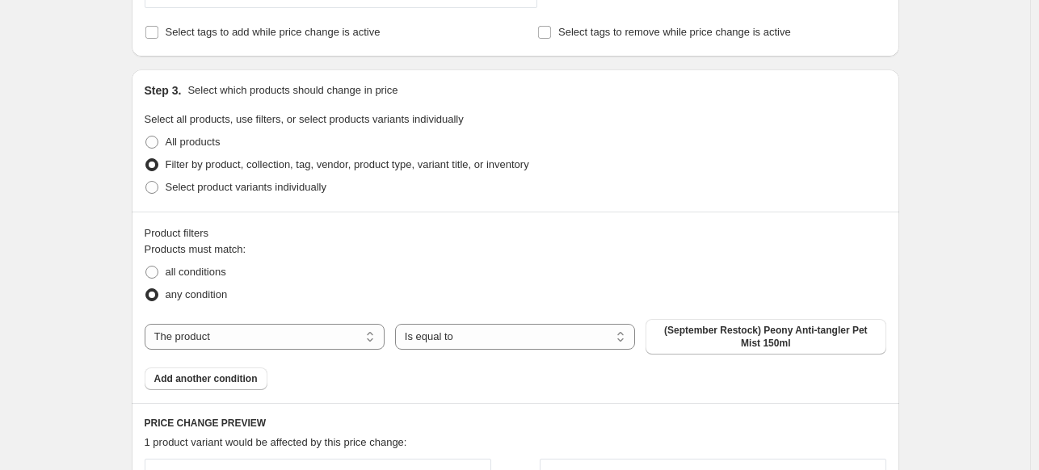
scroll to position [808, 0]
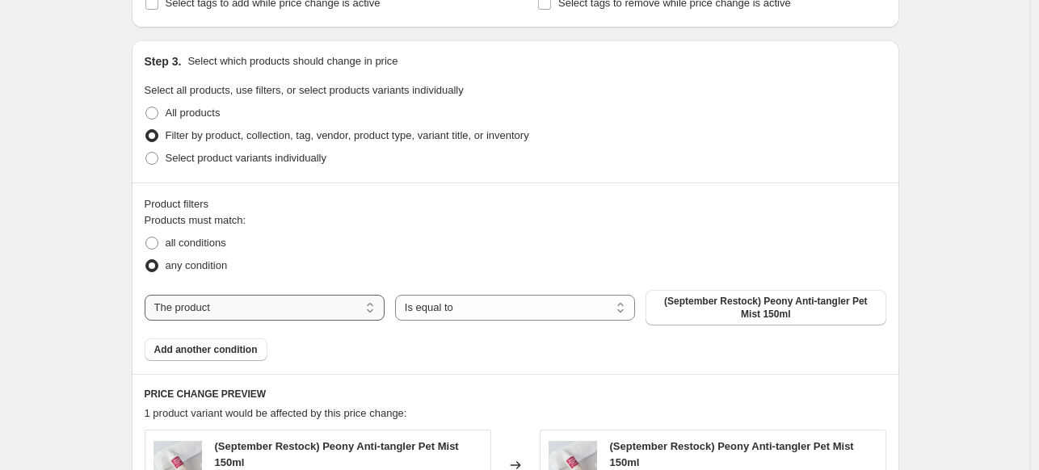
click at [236, 313] on select "The product The product's collection The product's tag The product's vendor The…" at bounding box center [265, 308] width 240 height 26
select select "vendor"
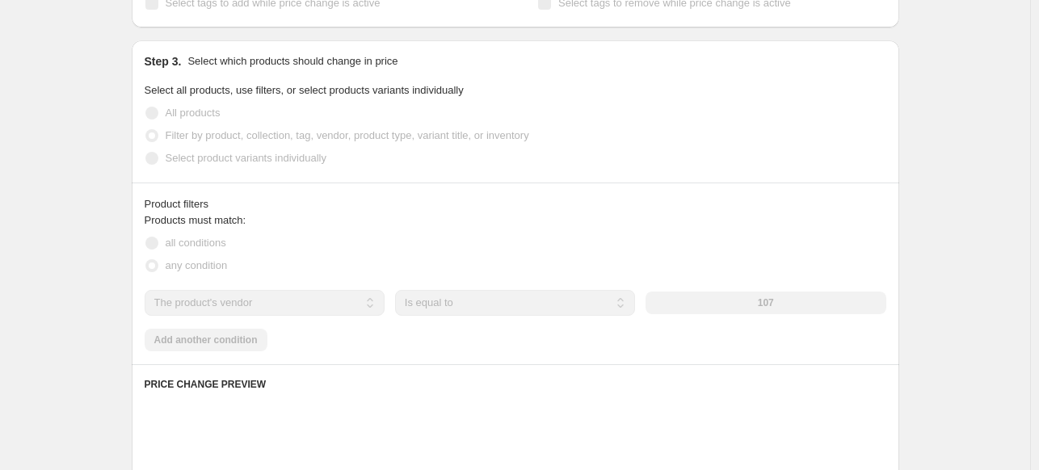
click at [738, 306] on div "107" at bounding box center [765, 303] width 240 height 23
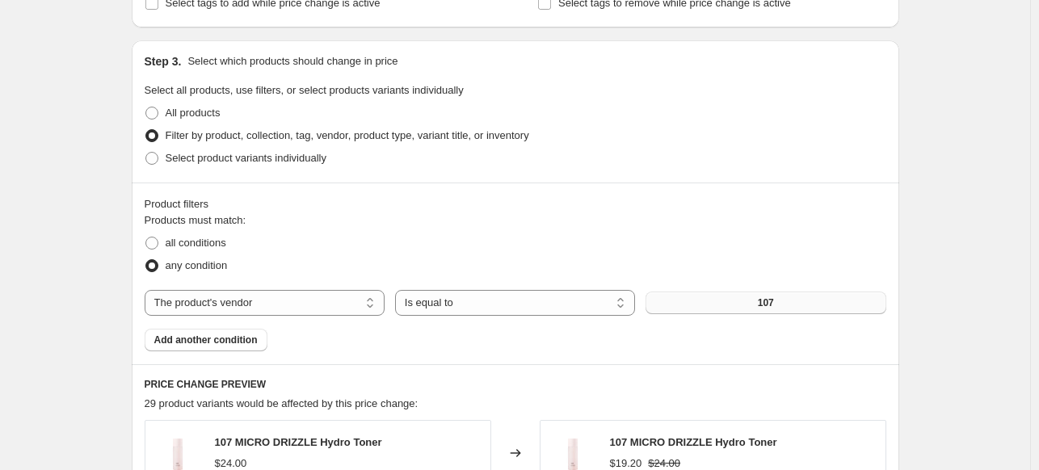
click at [765, 304] on span "107" at bounding box center [766, 302] width 16 height 13
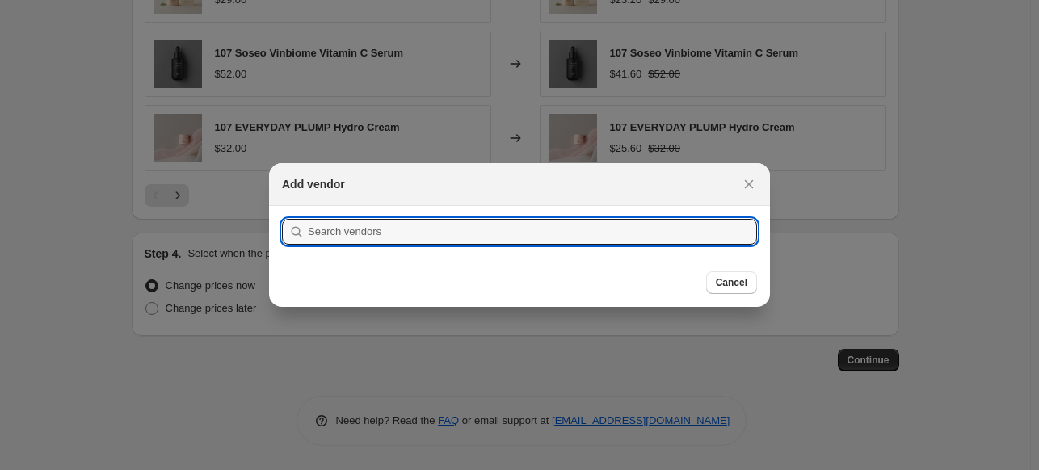
scroll to position [0, 0]
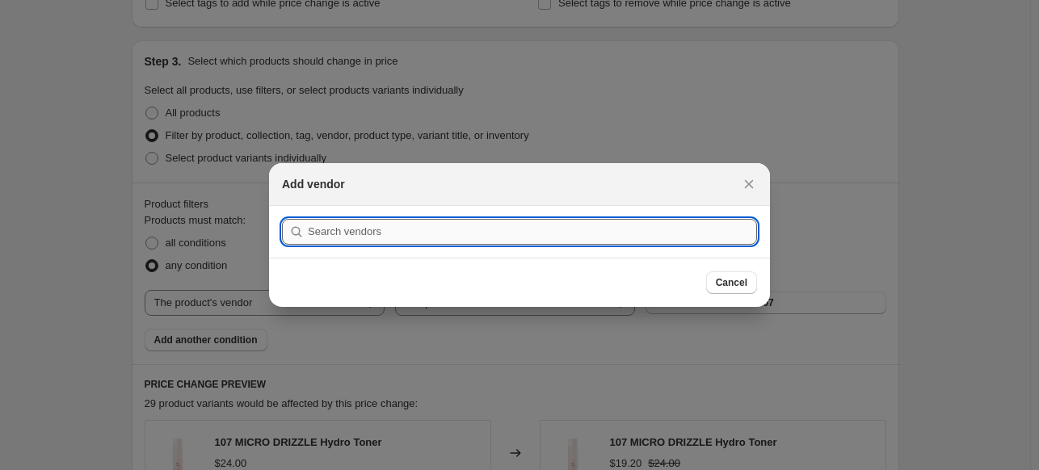
click at [581, 237] on input ":rb6:" at bounding box center [532, 232] width 449 height 26
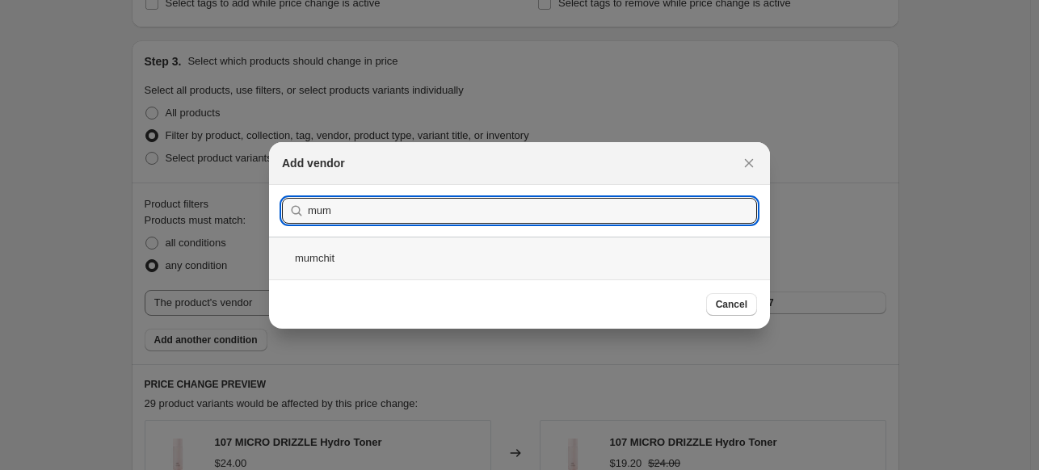
type input "mum"
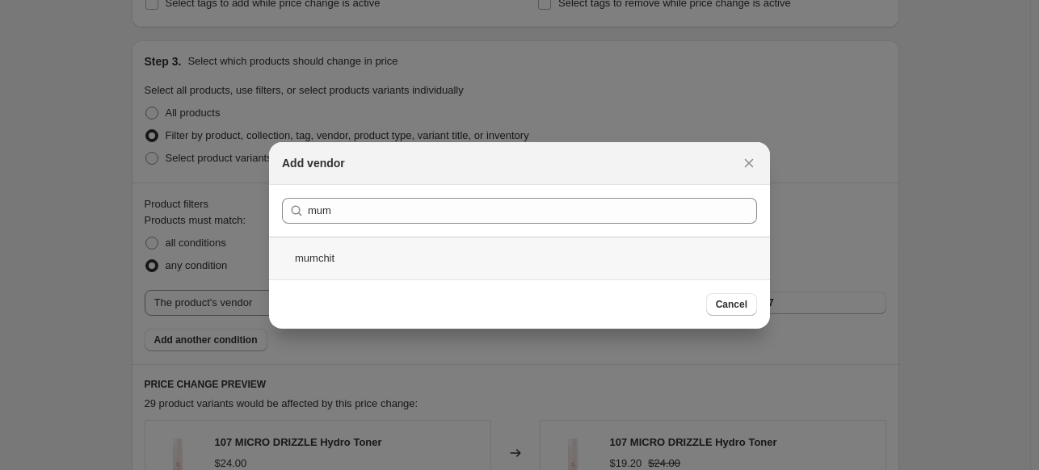
click at [355, 261] on div "mumchit" at bounding box center [519, 258] width 501 height 43
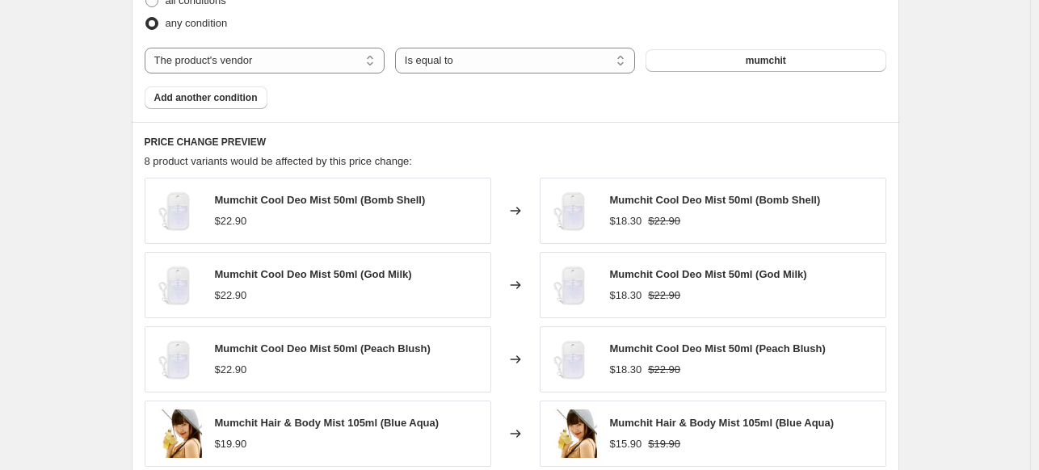
scroll to position [1212, 0]
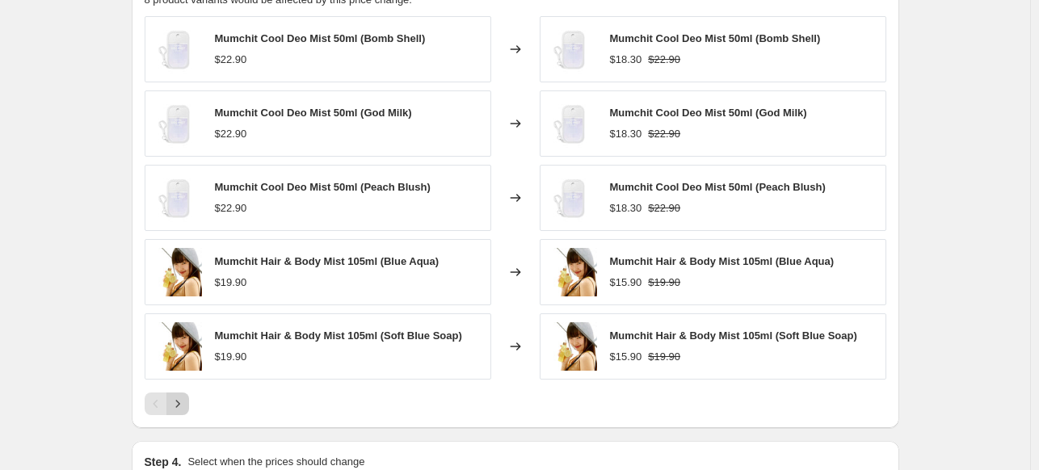
click at [181, 410] on icon "Next" at bounding box center [178, 404] width 16 height 16
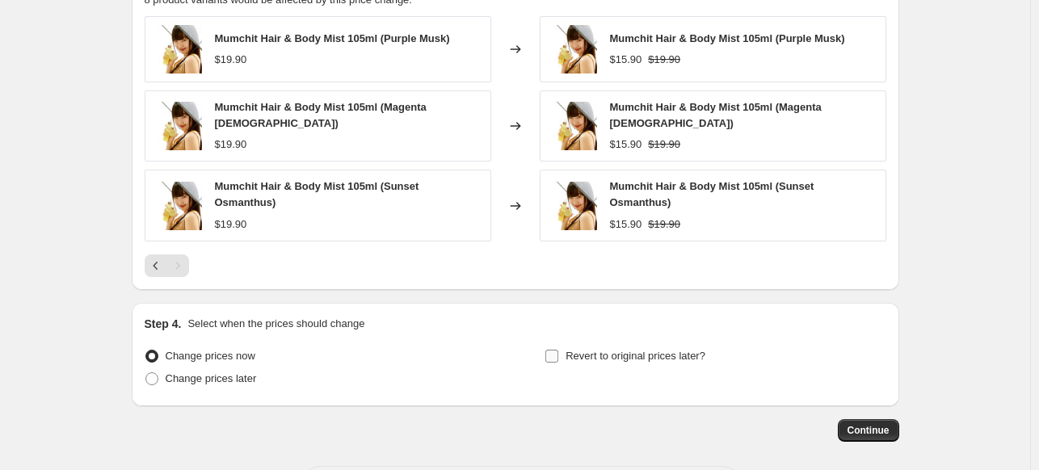
click at [564, 352] on label "Revert to original prices later?" at bounding box center [624, 356] width 161 height 23
click at [558, 352] on input "Revert to original prices later?" at bounding box center [551, 356] width 13 height 13
checkbox input "true"
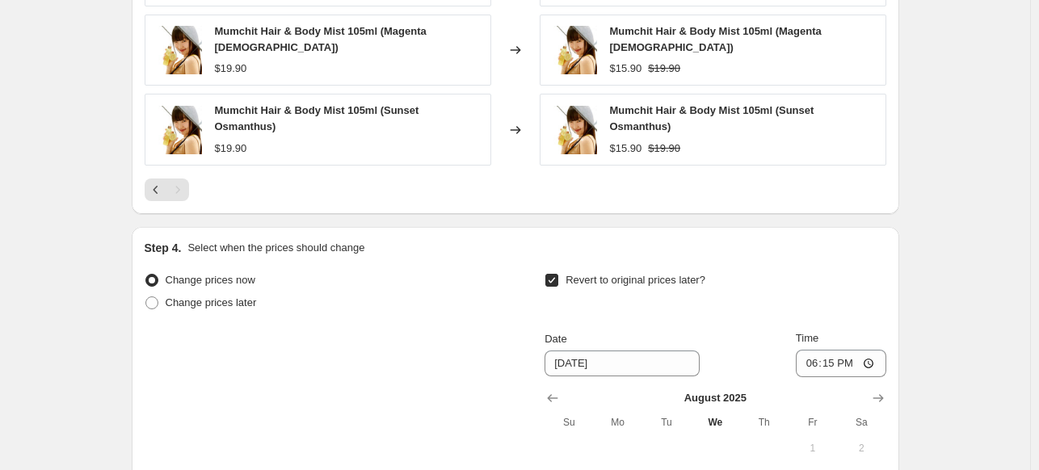
scroll to position [1454, 0]
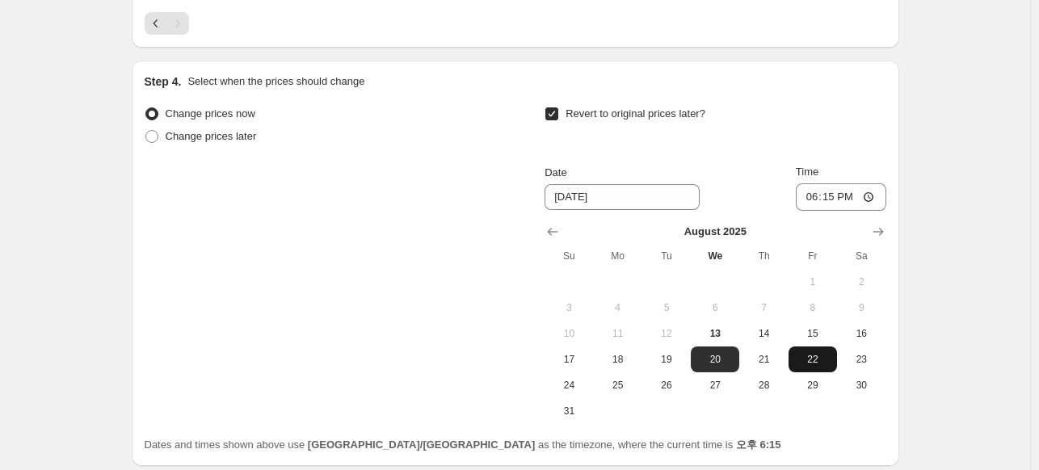
click at [814, 355] on span "22" at bounding box center [813, 359] width 36 height 13
type input "[DATE]"
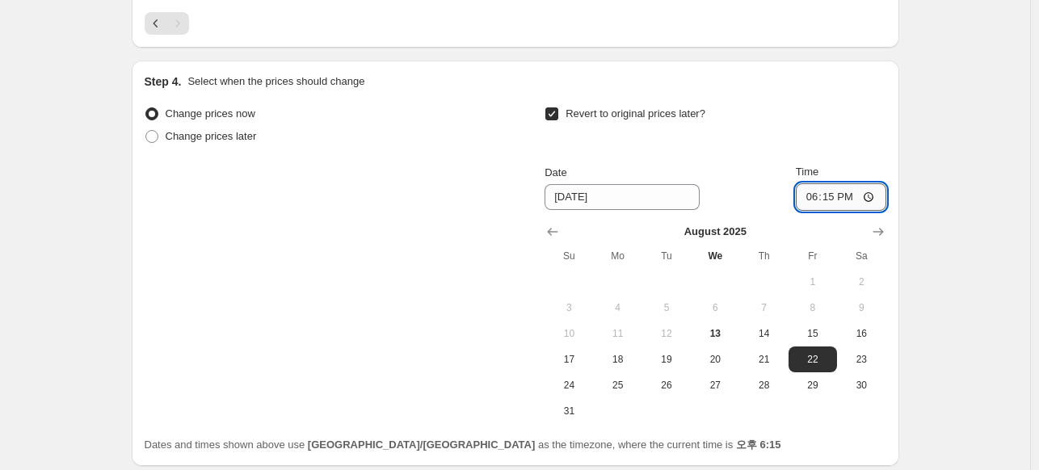
click at [840, 187] on input "18:15" at bounding box center [841, 196] width 90 height 27
type input "17:00"
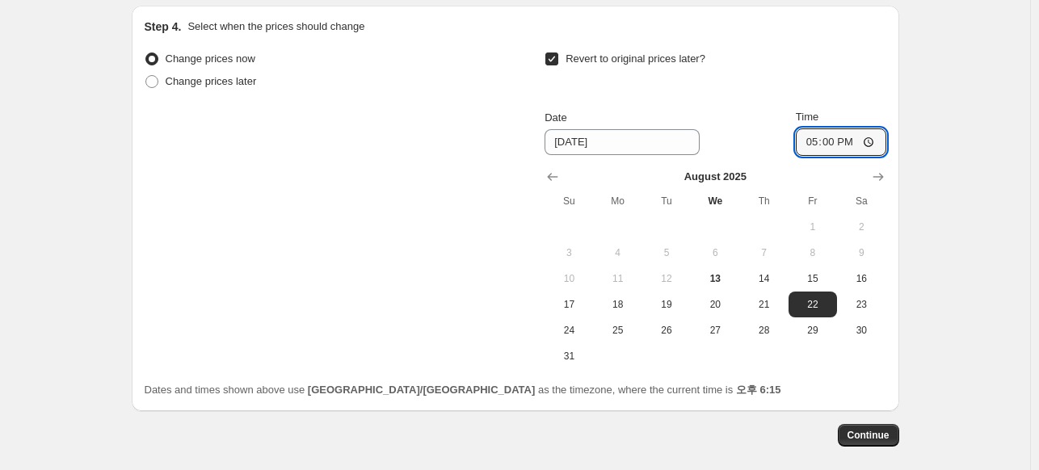
scroll to position [1577, 0]
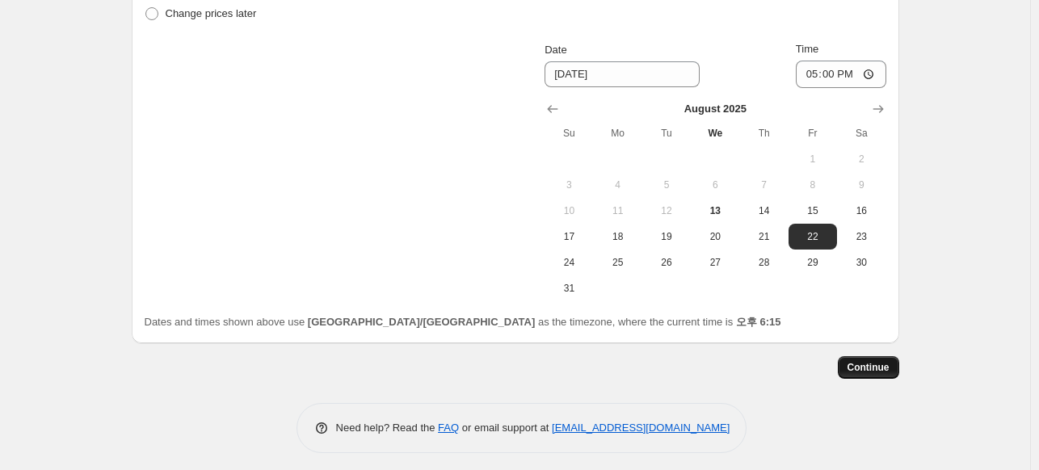
click at [868, 361] on span "Continue" at bounding box center [868, 367] width 42 height 13
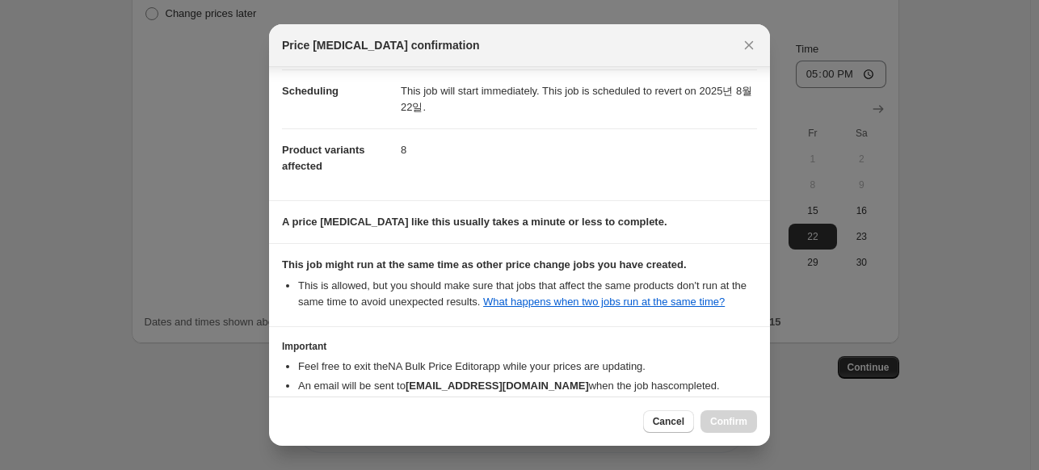
scroll to position [224, 0]
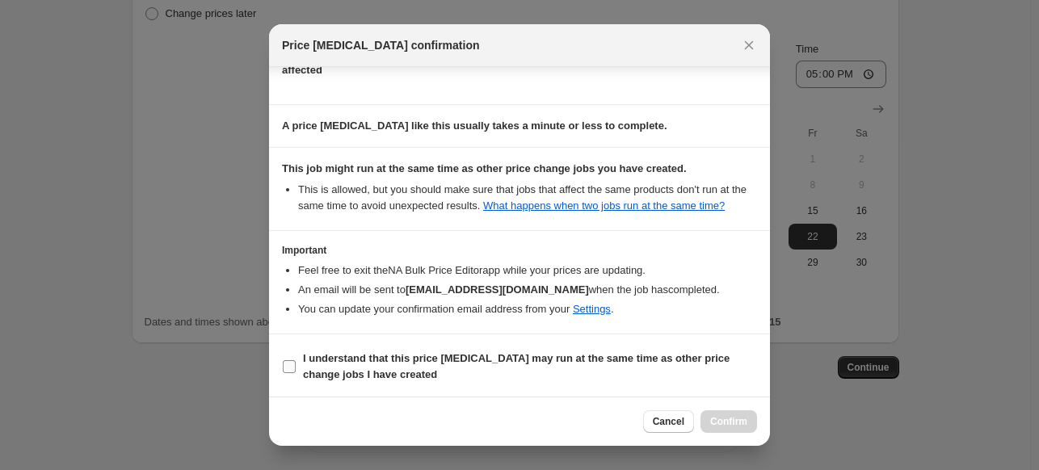
click at [443, 352] on b "I understand that this price [MEDICAL_DATA] may run at the same time as other p…" at bounding box center [516, 366] width 427 height 28
click at [296, 360] on input "I understand that this price [MEDICAL_DATA] may run at the same time as other p…" at bounding box center [289, 366] width 13 height 13
checkbox input "true"
click at [730, 419] on span "Confirm" at bounding box center [728, 421] width 37 height 13
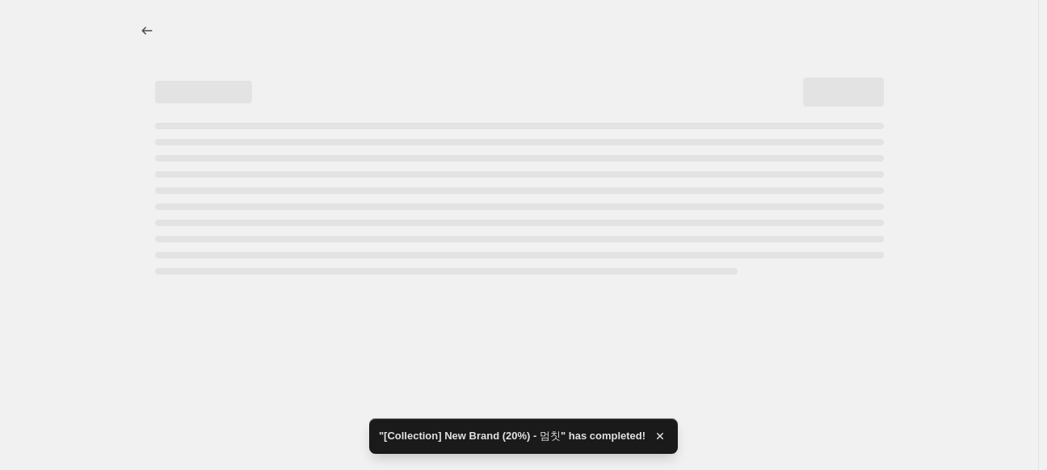
select select "percentage"
select select "vendor"
